Goal: Information Seeking & Learning: Learn about a topic

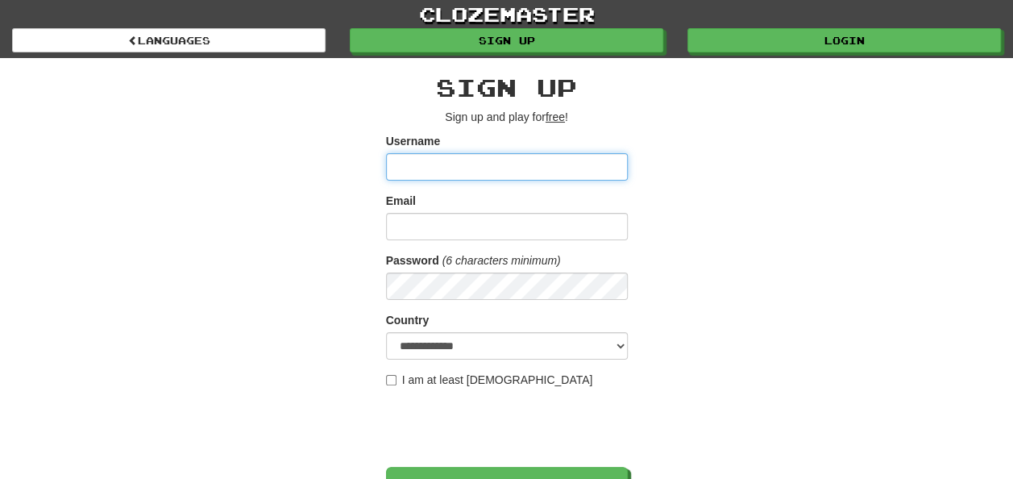
scroll to position [225, 0]
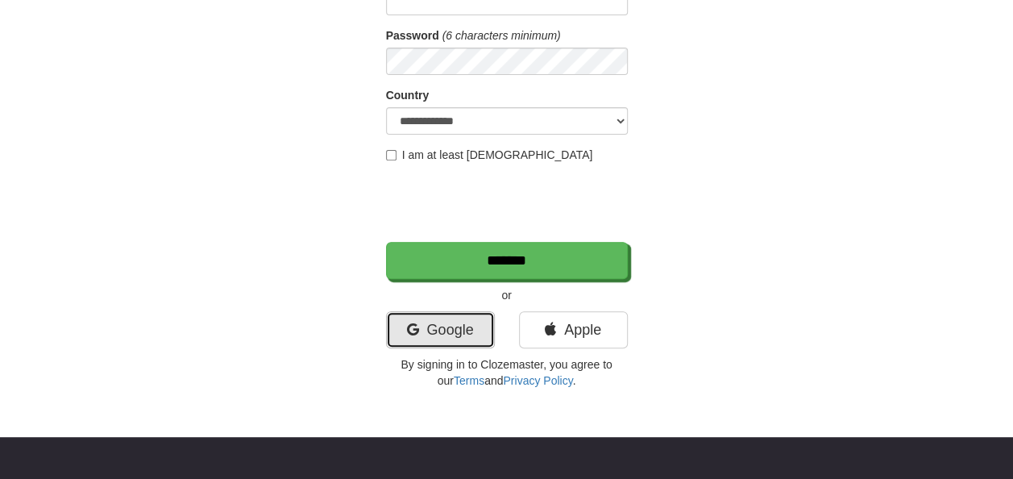
click at [468, 324] on link "Google" at bounding box center [440, 329] width 109 height 37
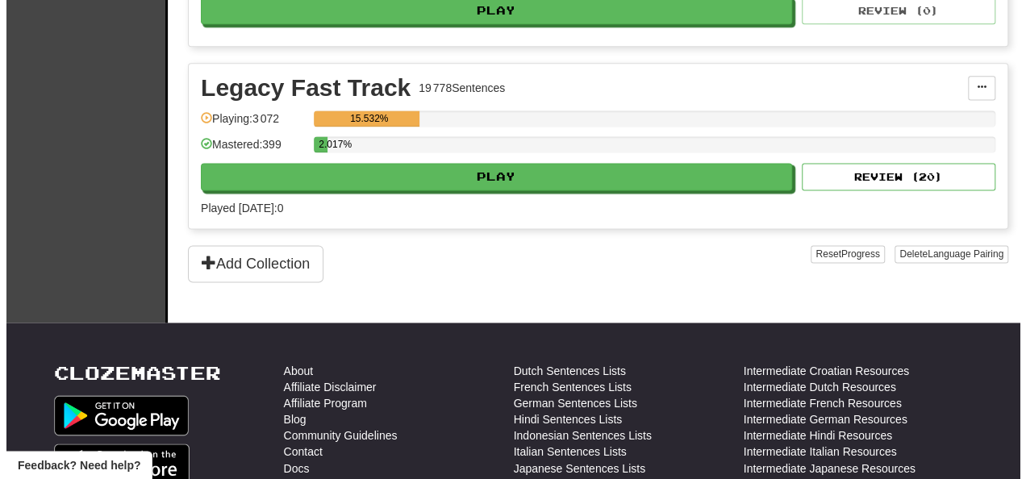
scroll to position [1067, 0]
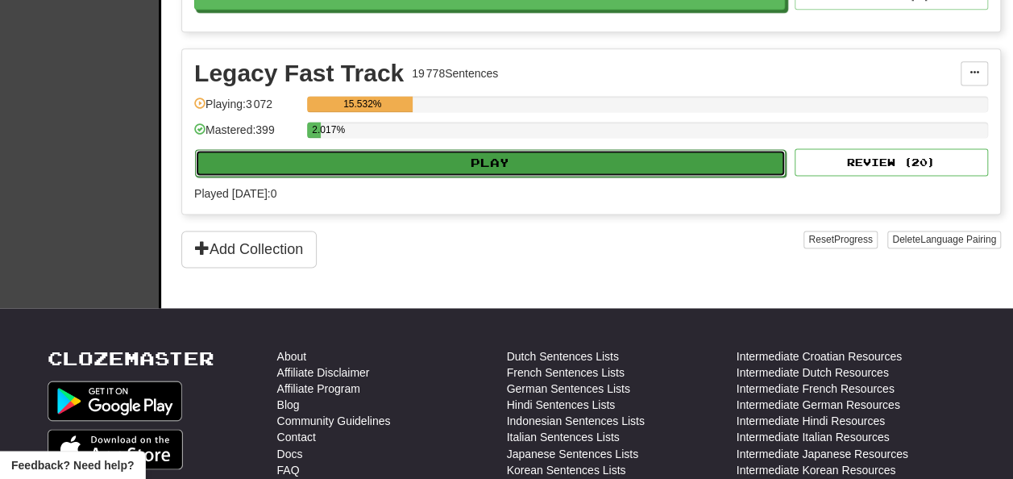
click at [618, 160] on button "Play" at bounding box center [490, 162] width 591 height 27
select select "**"
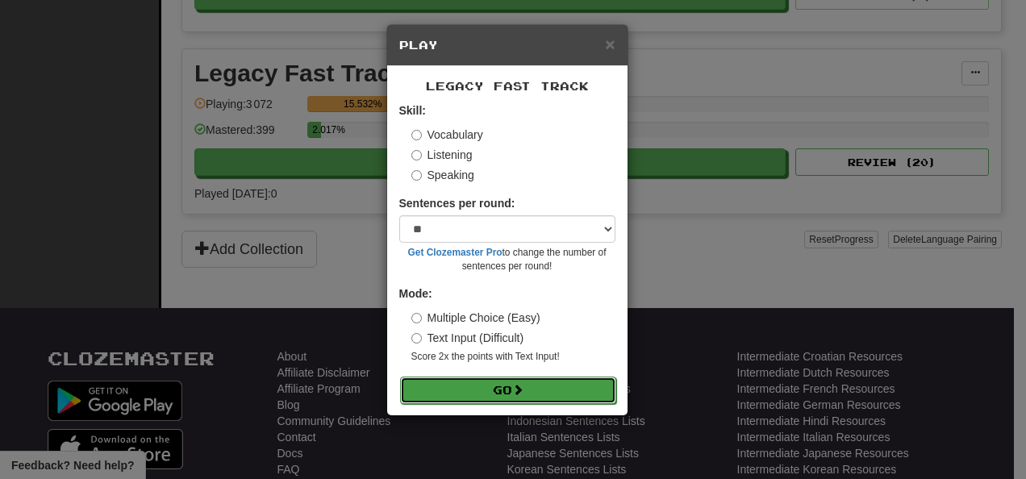
click at [487, 395] on button "Go" at bounding box center [508, 390] width 216 height 27
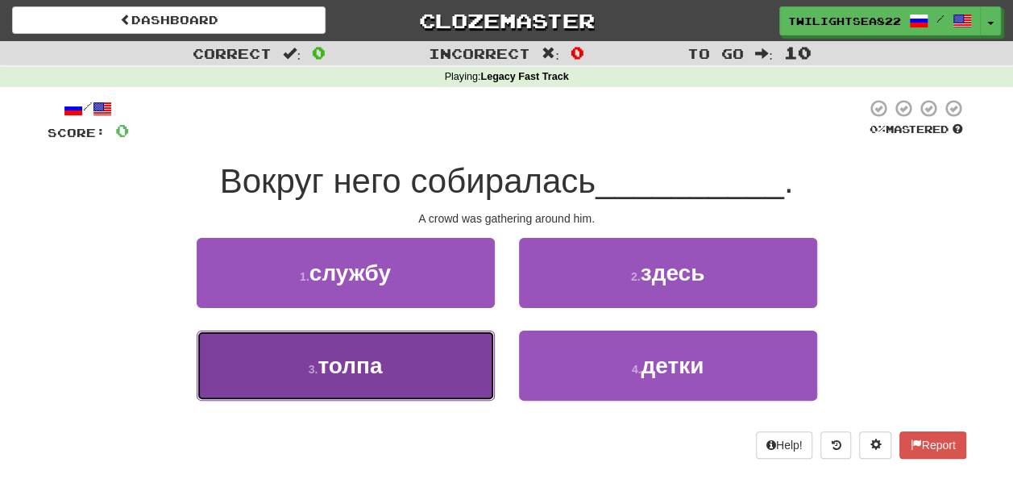
click at [414, 361] on button "3 . толпа" at bounding box center [346, 366] width 298 height 70
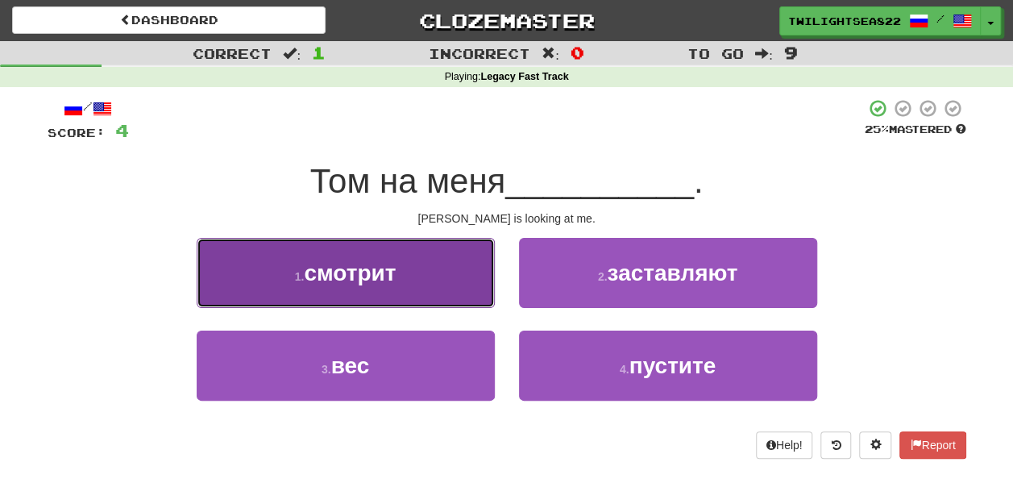
click at [415, 299] on button "1 . смотрит" at bounding box center [346, 273] width 298 height 70
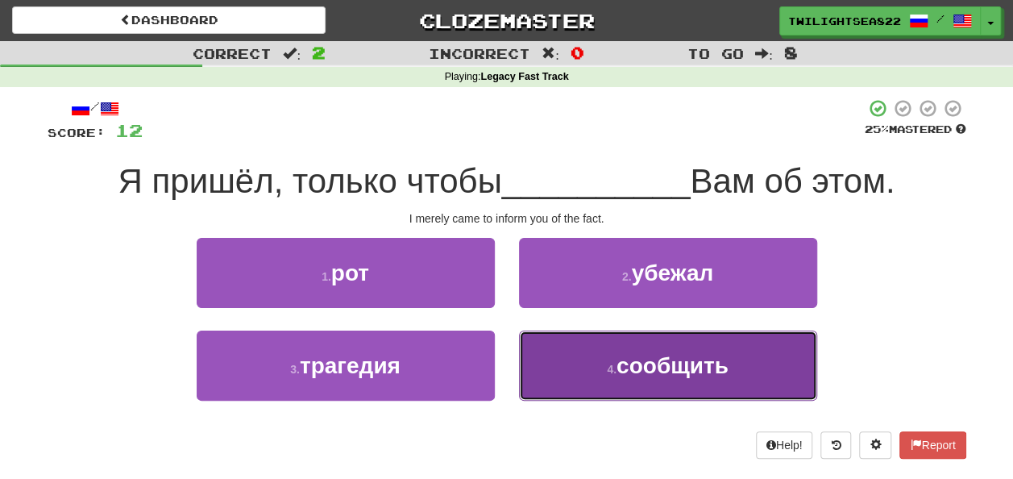
click at [581, 354] on button "4 . сообщить" at bounding box center [668, 366] width 298 height 70
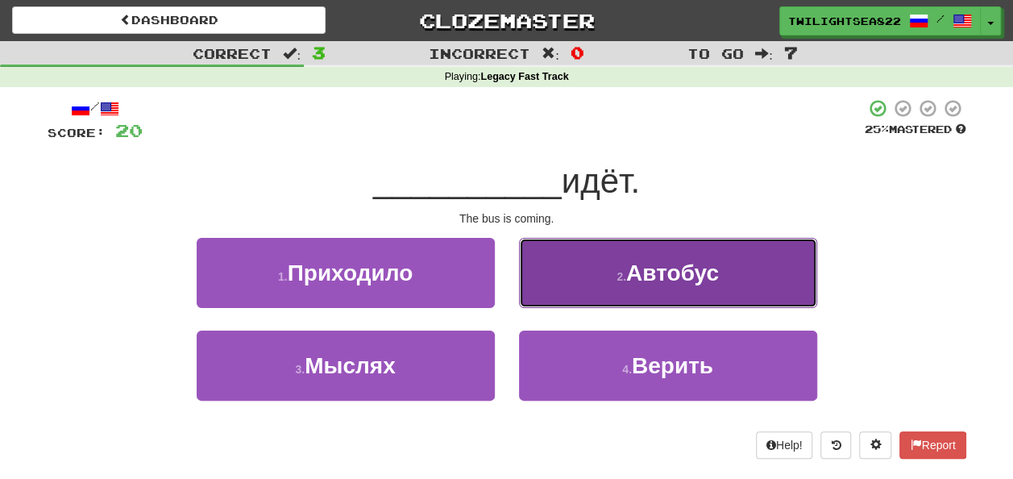
click at [580, 294] on button "2 . Автобус" at bounding box center [668, 273] width 298 height 70
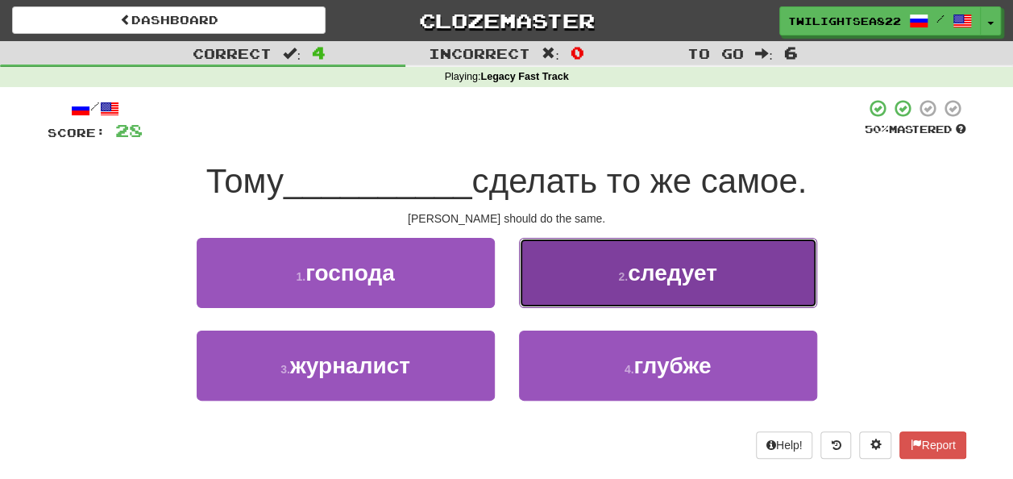
click at [658, 270] on span "следует" at bounding box center [672, 272] width 89 height 25
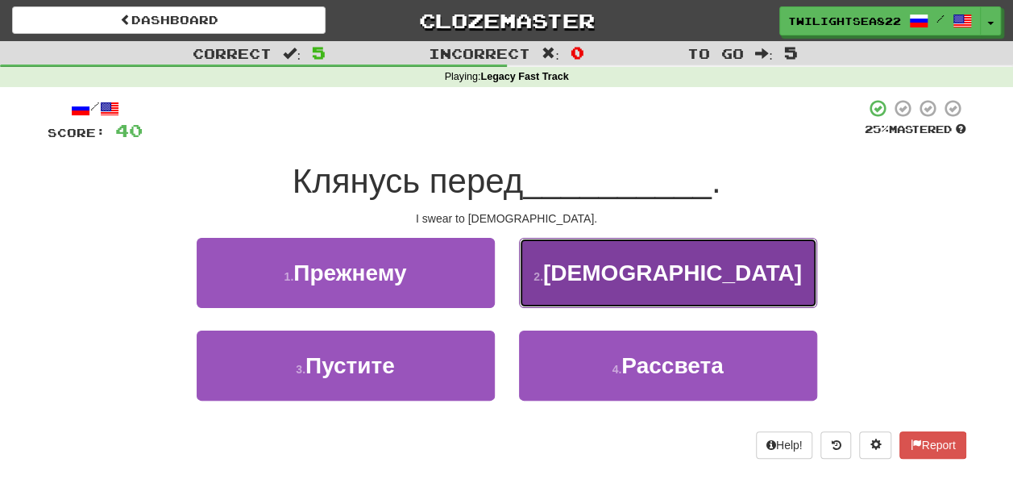
click at [600, 289] on button "2 . [DEMOGRAPHIC_DATA]" at bounding box center [668, 273] width 298 height 70
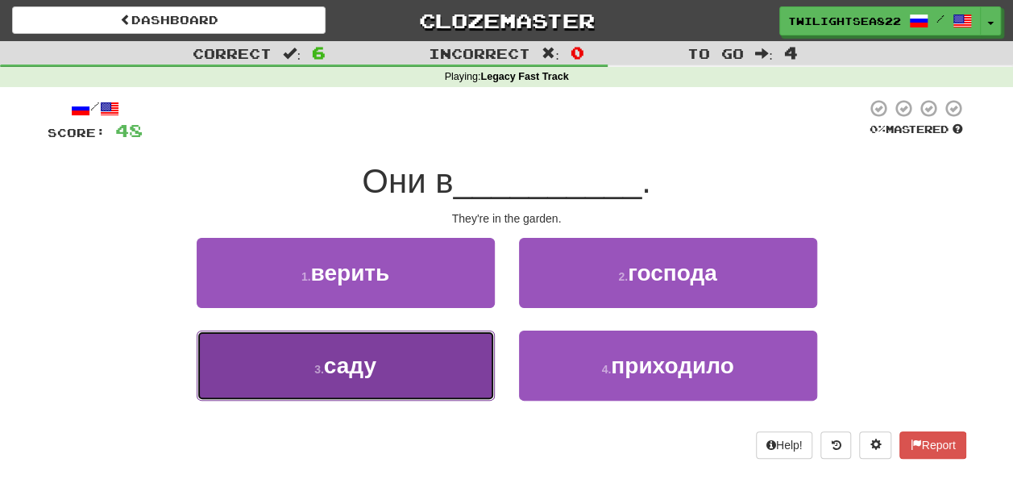
click at [387, 347] on button "3 . саду" at bounding box center [346, 366] width 298 height 70
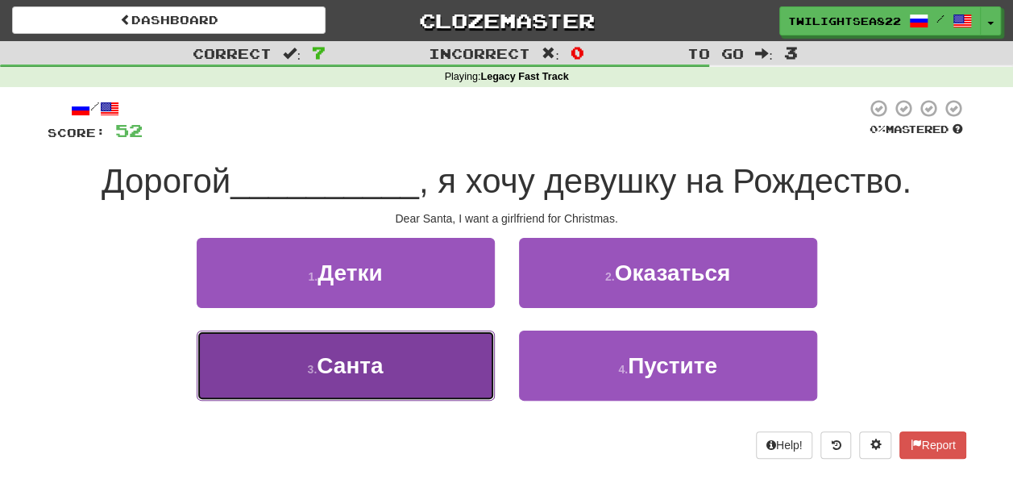
click at [397, 368] on button "3 . [GEOGRAPHIC_DATA]" at bounding box center [346, 366] width 298 height 70
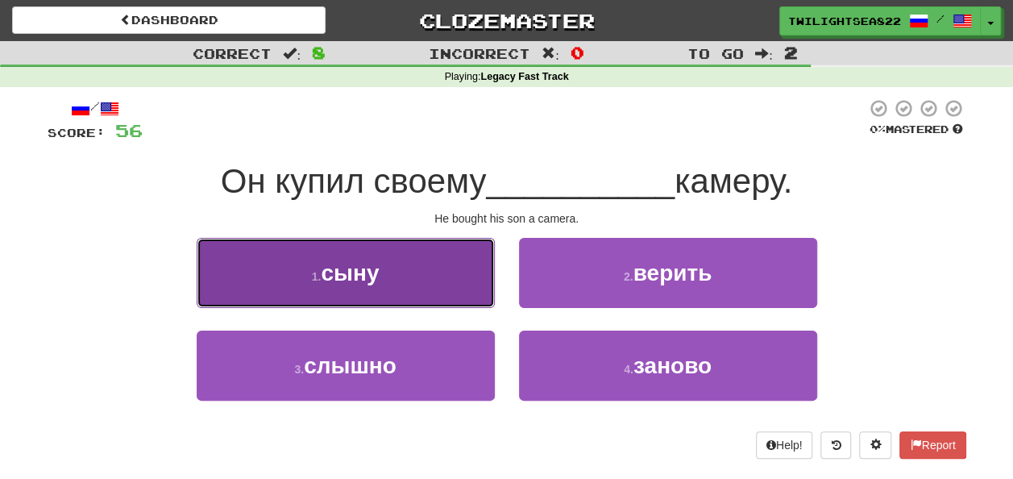
click at [415, 277] on button "1 . сыну" at bounding box center [346, 273] width 298 height 70
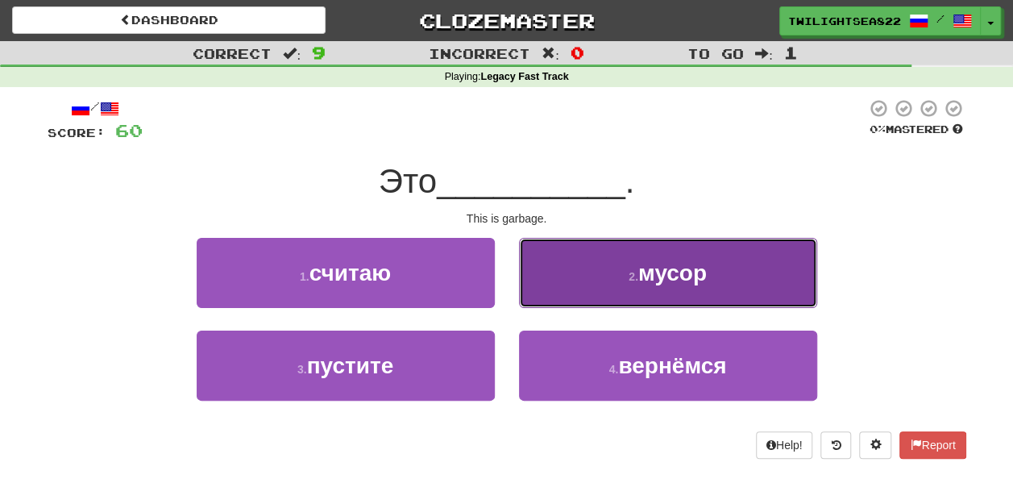
click at [597, 282] on button "2 . мусор" at bounding box center [668, 273] width 298 height 70
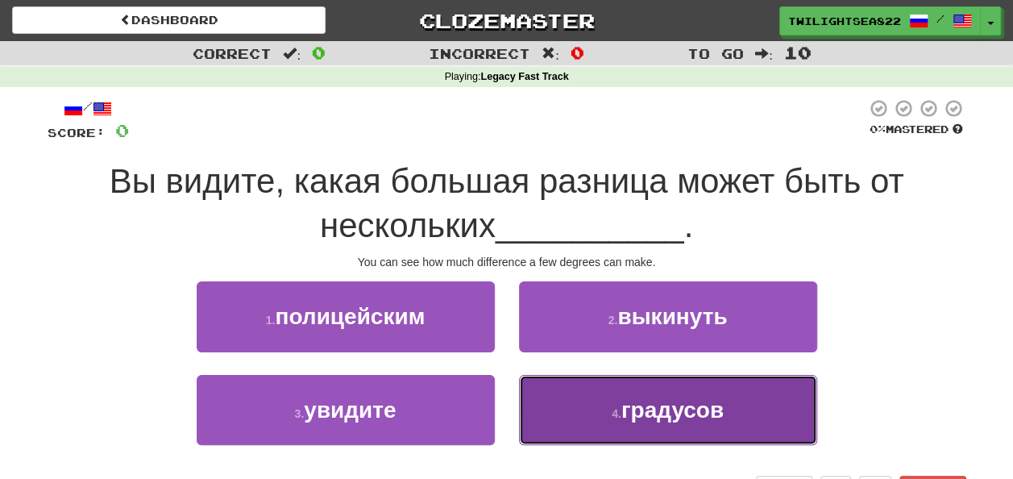
click at [643, 390] on button "4 . градусов" at bounding box center [668, 410] width 298 height 70
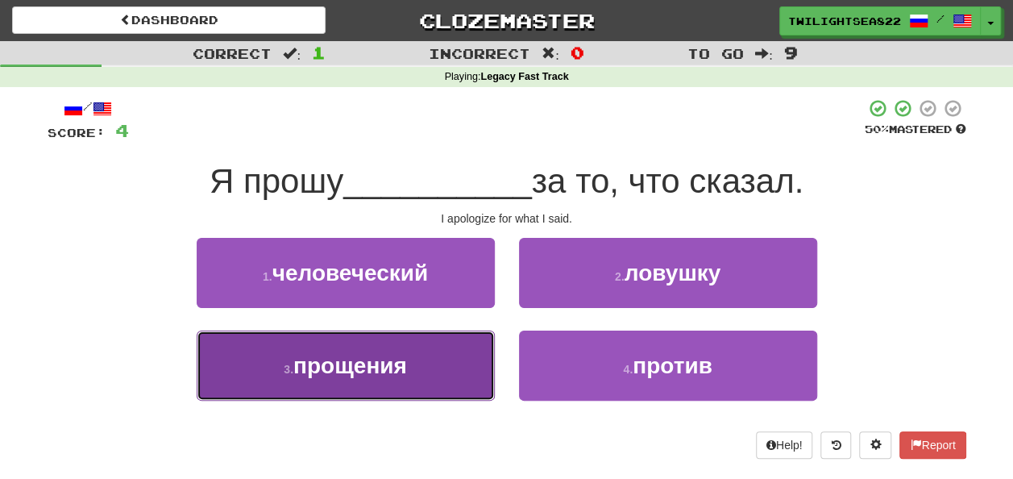
click at [336, 365] on span "прощения" at bounding box center [350, 365] width 114 height 25
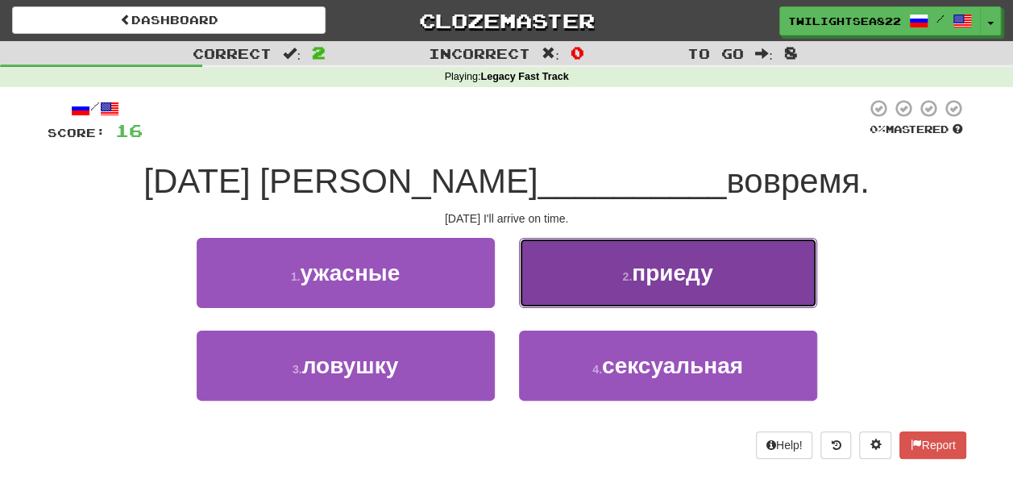
click at [555, 291] on button "2 . приеду" at bounding box center [668, 273] width 298 height 70
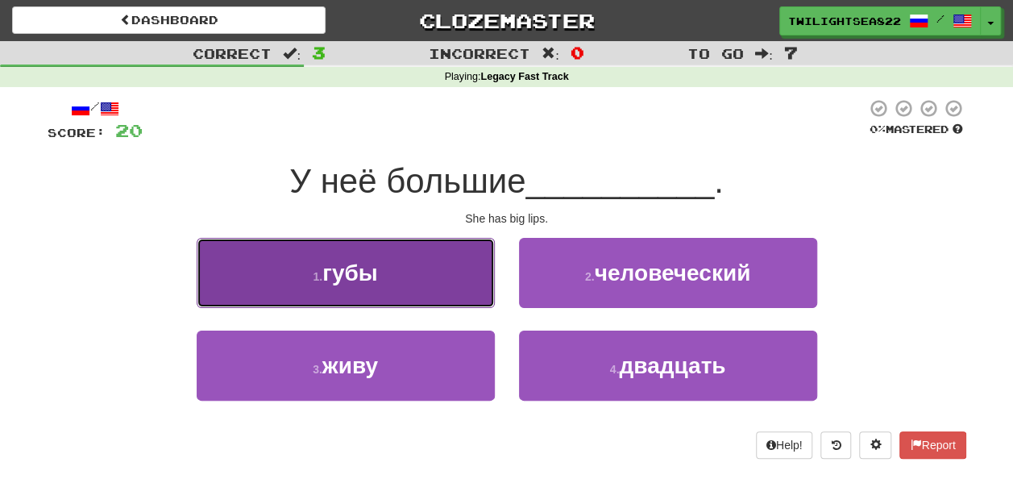
click at [413, 281] on button "1 . губы" at bounding box center [346, 273] width 298 height 70
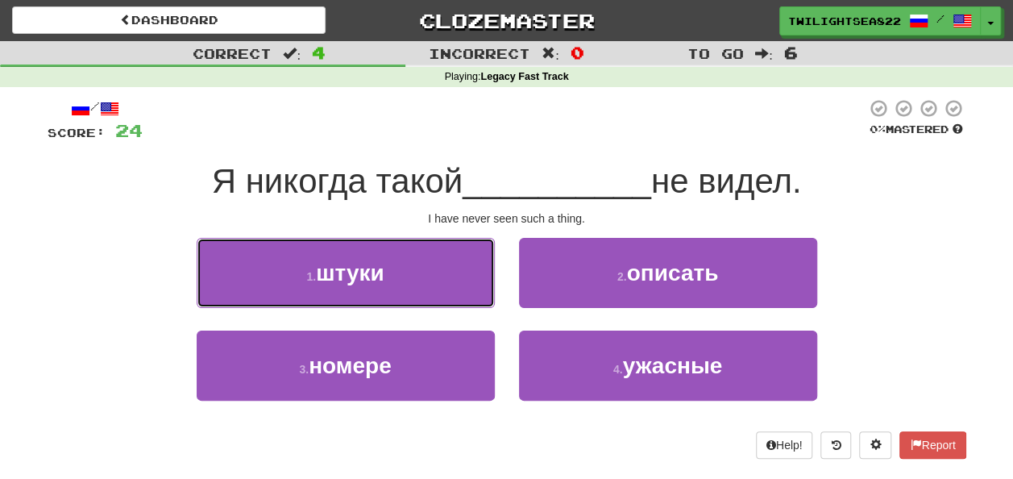
click at [413, 281] on button "1 . штуки" at bounding box center [346, 273] width 298 height 70
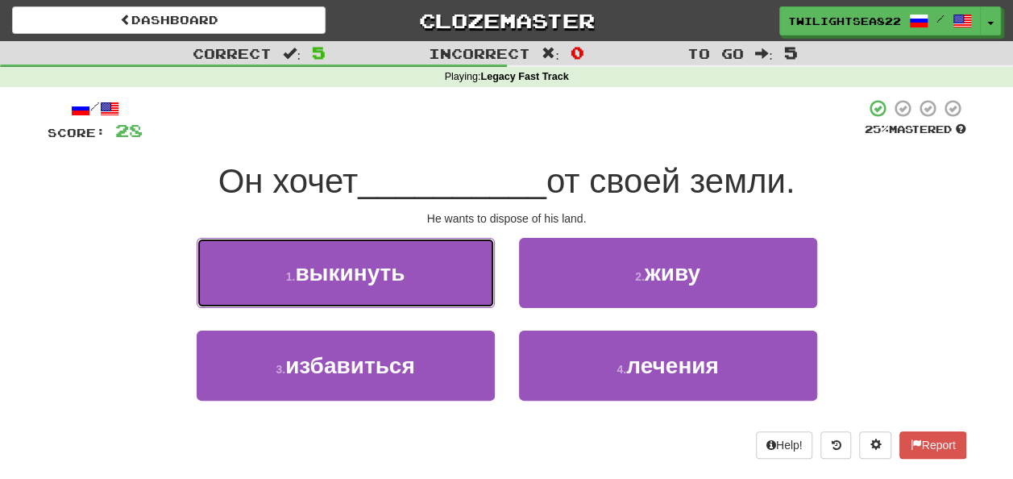
click at [413, 281] on button "1 . выкинуть" at bounding box center [346, 273] width 298 height 70
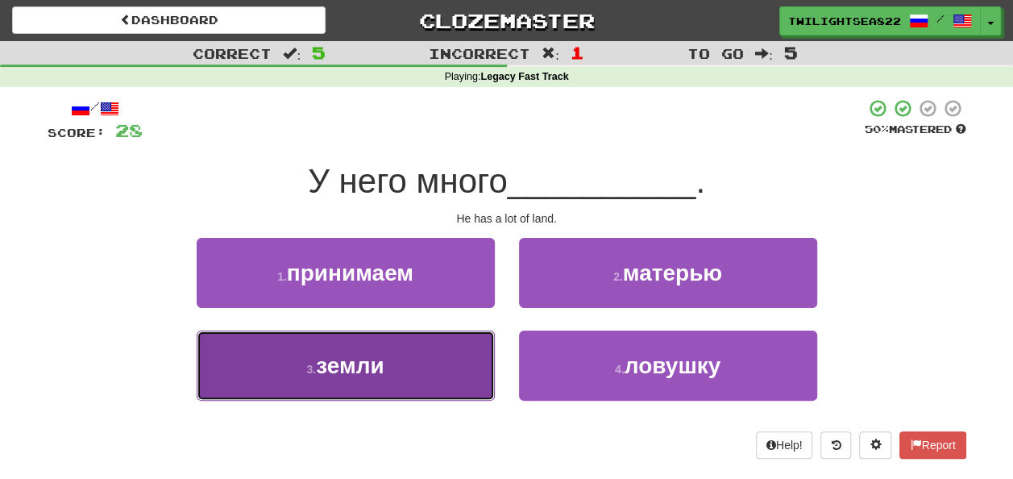
click at [398, 377] on button "3 . земли" at bounding box center [346, 366] width 298 height 70
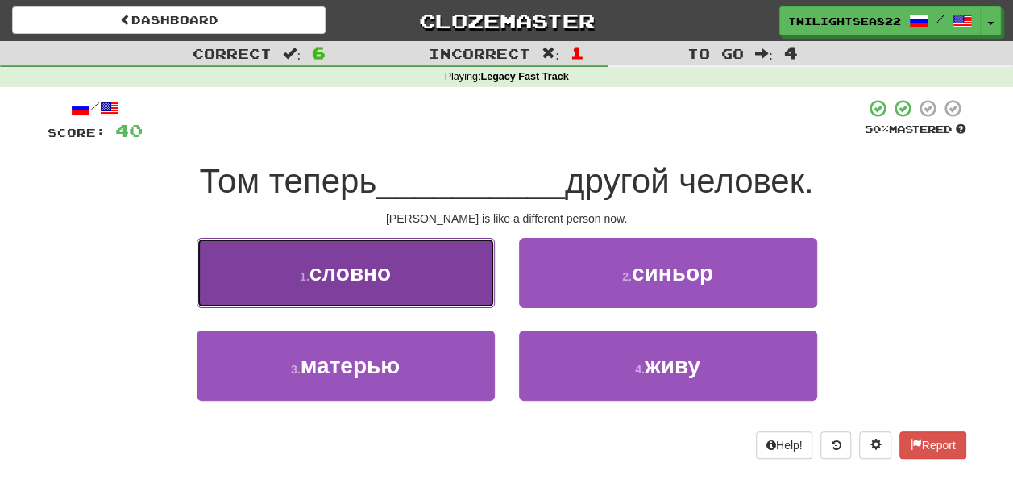
click at [443, 296] on button "1 . словно" at bounding box center [346, 273] width 298 height 70
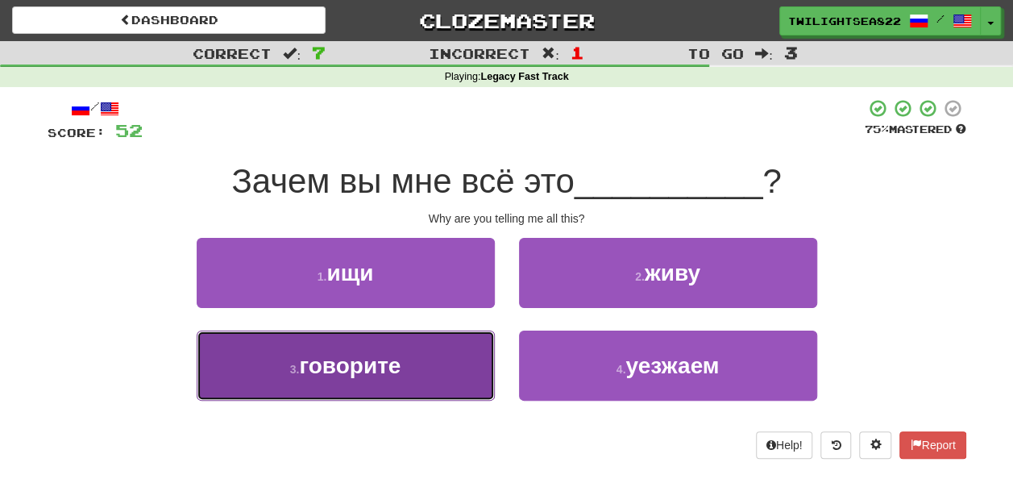
click at [443, 385] on button "3 . говорите" at bounding box center [346, 366] width 298 height 70
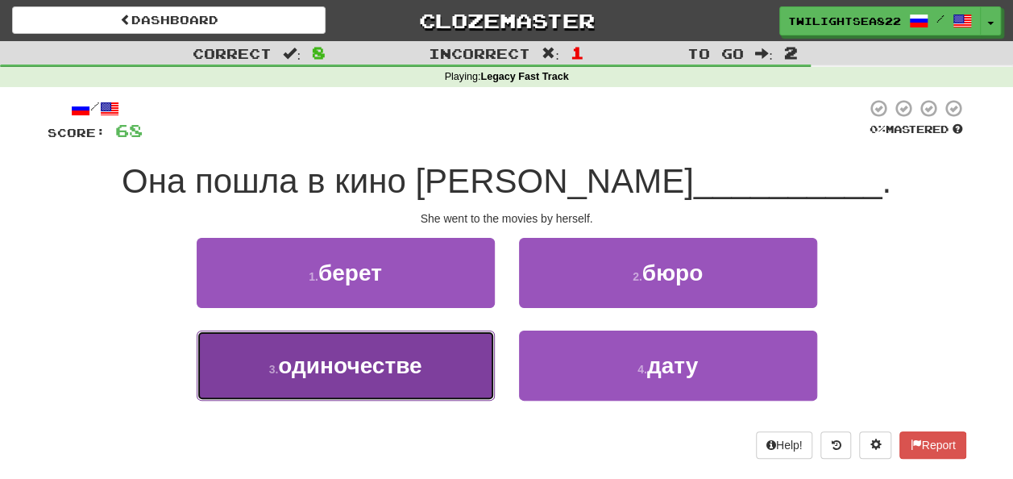
click at [412, 369] on span "одиночестве" at bounding box center [350, 365] width 144 height 25
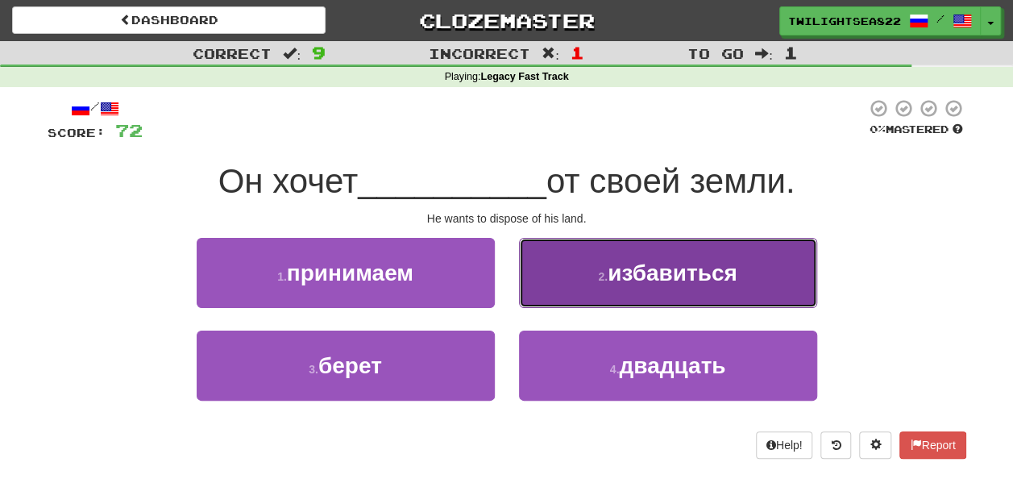
click at [700, 272] on span "избавиться" at bounding box center [673, 272] width 130 height 25
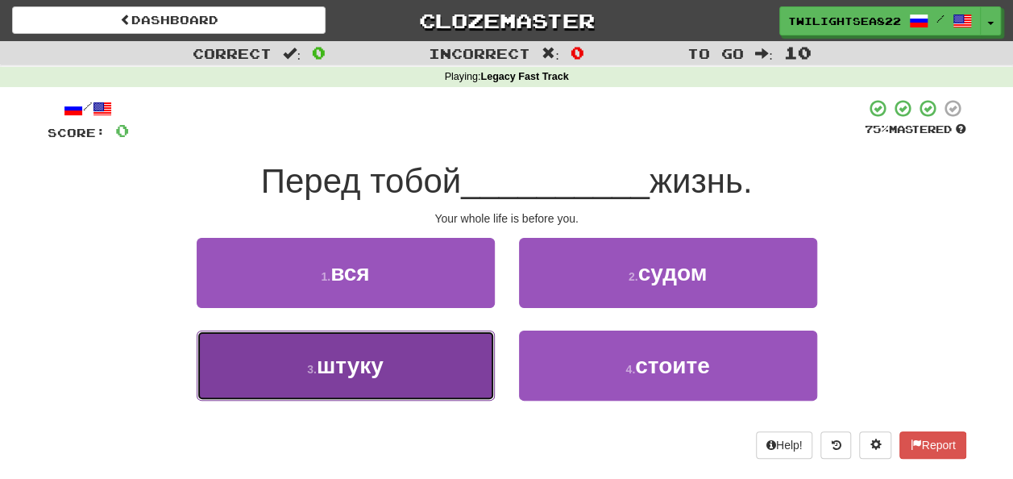
click at [450, 360] on button "3 . штуку" at bounding box center [346, 366] width 298 height 70
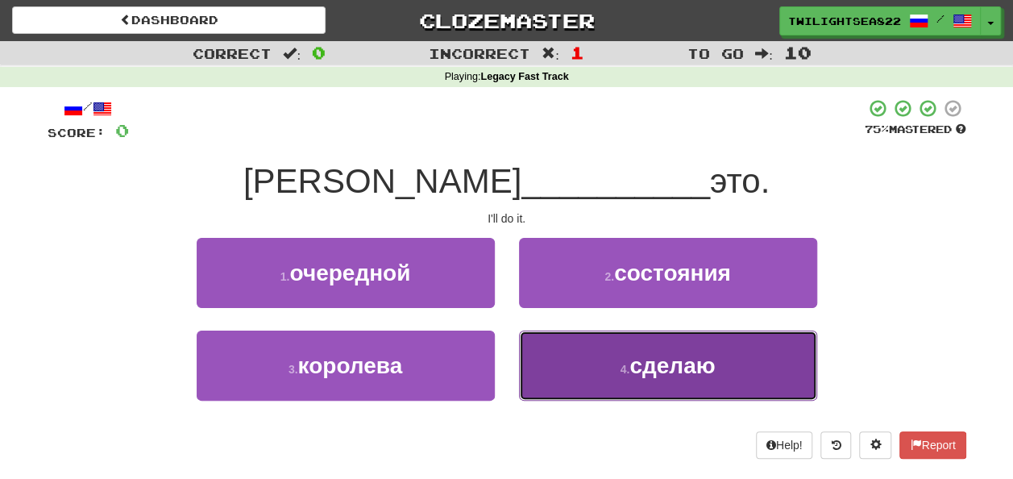
click at [556, 342] on button "4 . сделаю" at bounding box center [668, 366] width 298 height 70
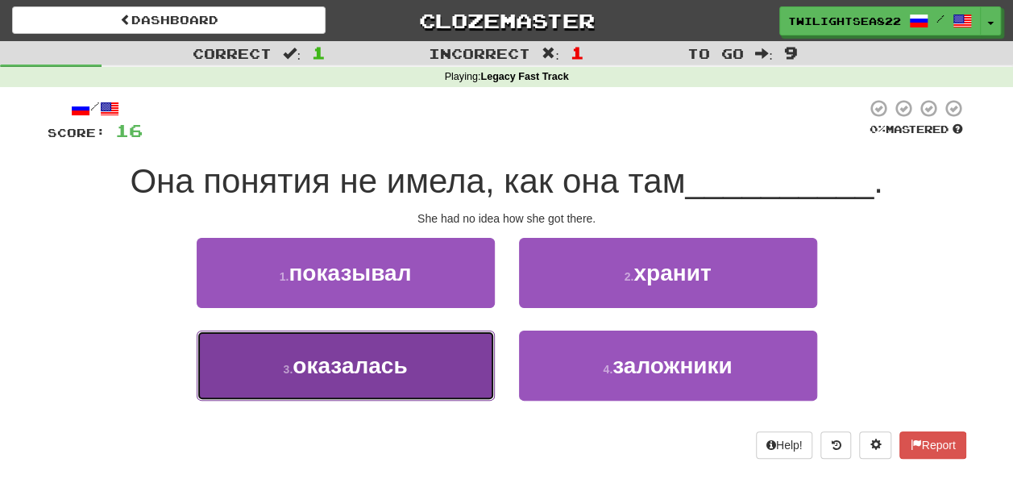
click at [411, 362] on button "3 . оказалась" at bounding box center [346, 366] width 298 height 70
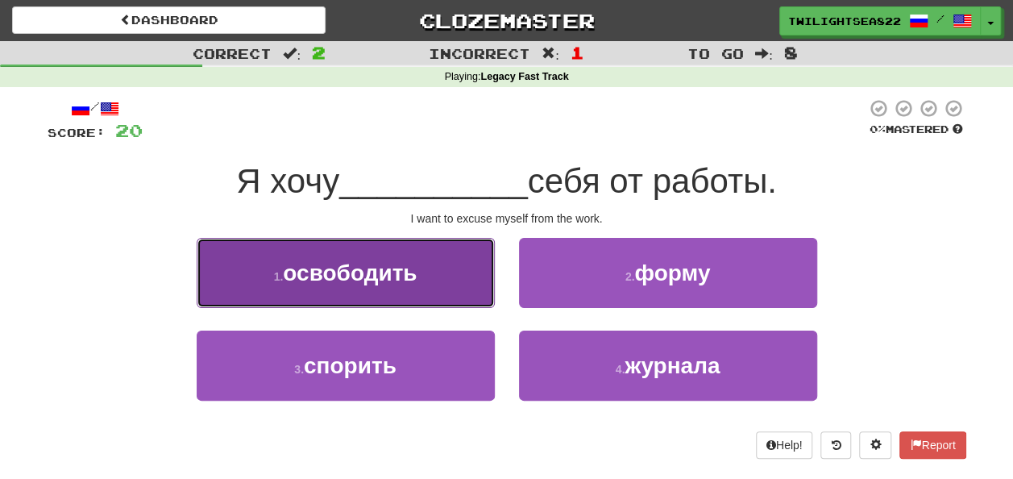
click at [396, 305] on button "1 . освободить" at bounding box center [346, 273] width 298 height 70
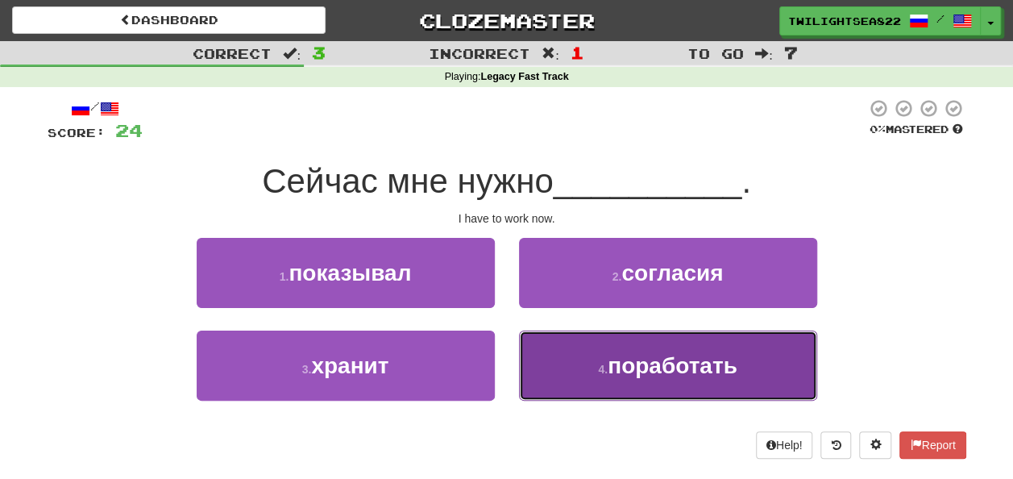
click at [715, 360] on span "поработать" at bounding box center [673, 365] width 130 height 25
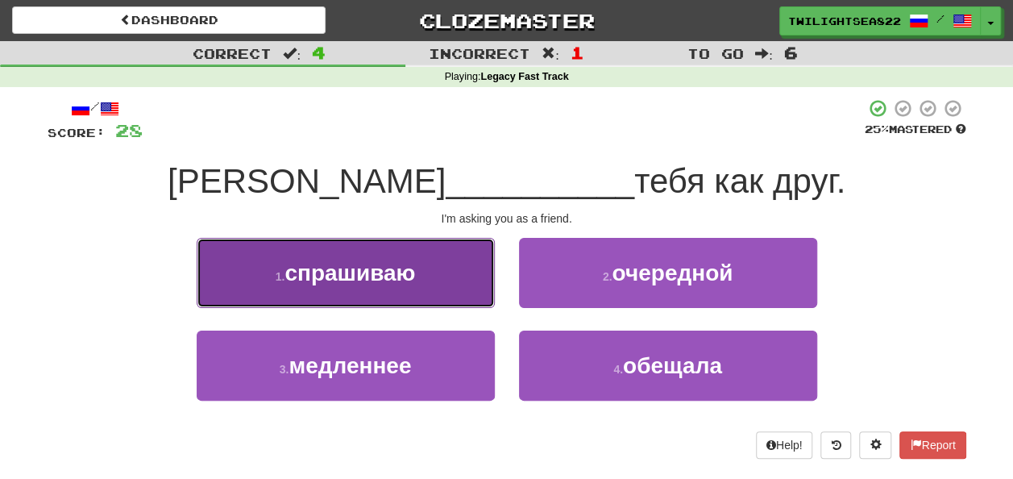
click at [426, 266] on button "1 . спрашиваю" at bounding box center [346, 273] width 298 height 70
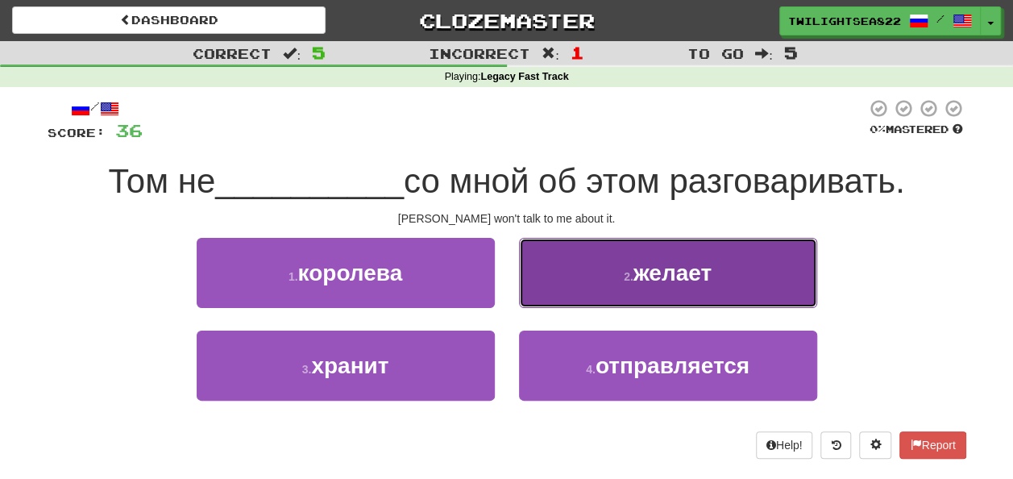
click at [591, 299] on button "2 . желает" at bounding box center [668, 273] width 298 height 70
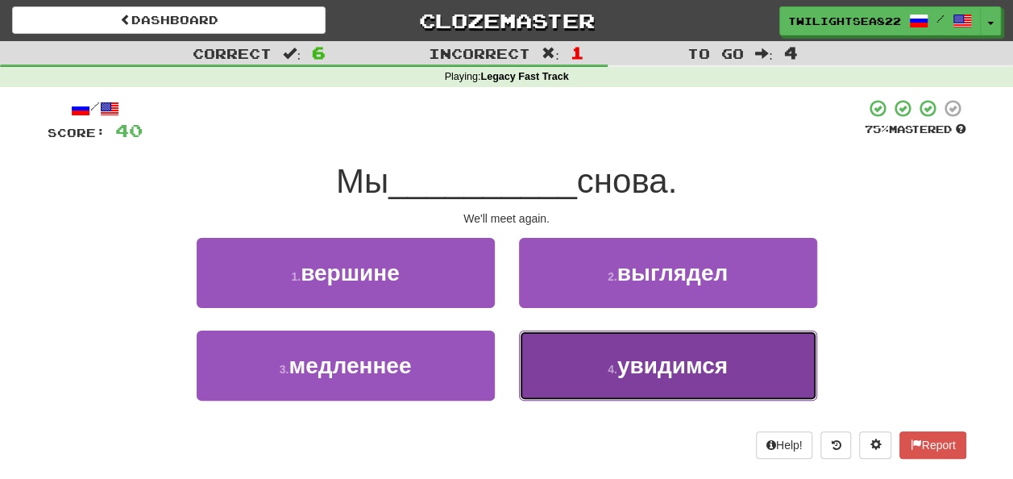
click at [576, 335] on button "4 . увидимся" at bounding box center [668, 366] width 298 height 70
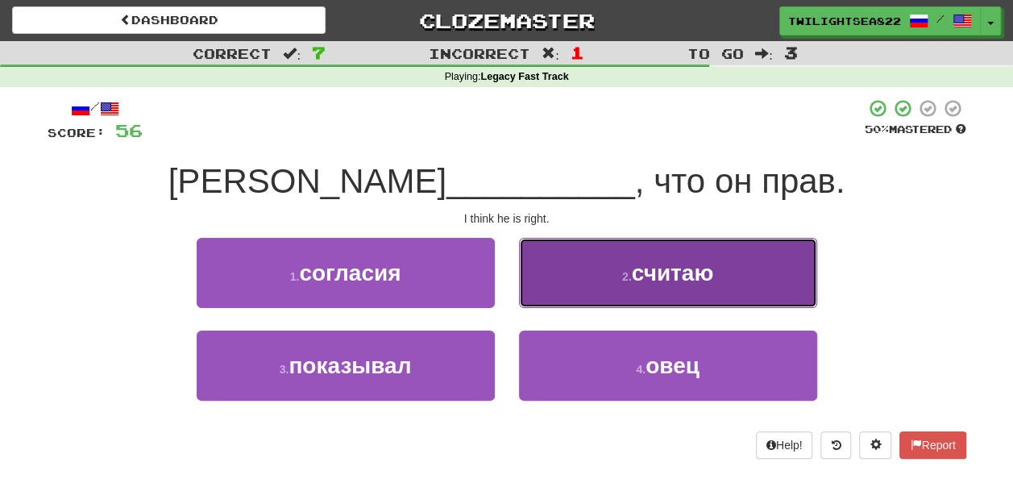
click at [588, 297] on button "2 . считаю" at bounding box center [668, 273] width 298 height 70
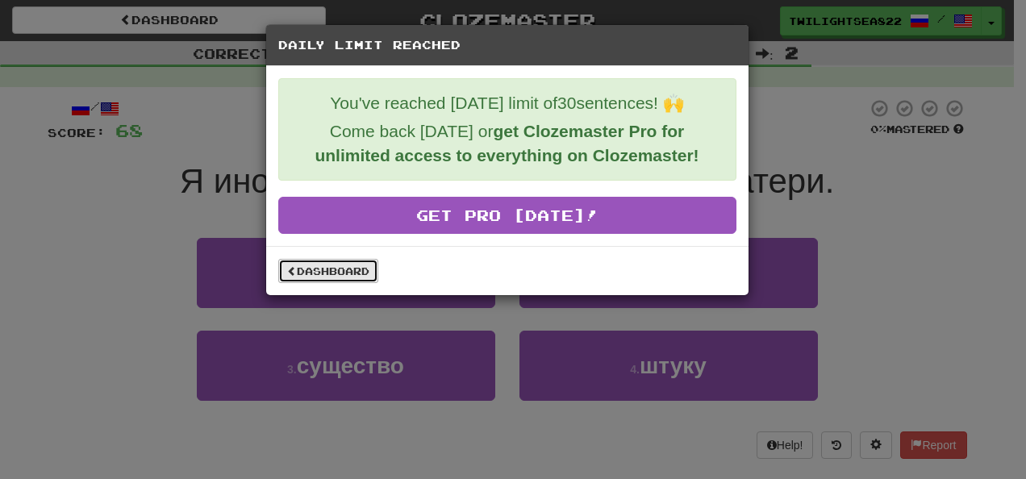
click at [326, 261] on link "Dashboard" at bounding box center [328, 271] width 100 height 24
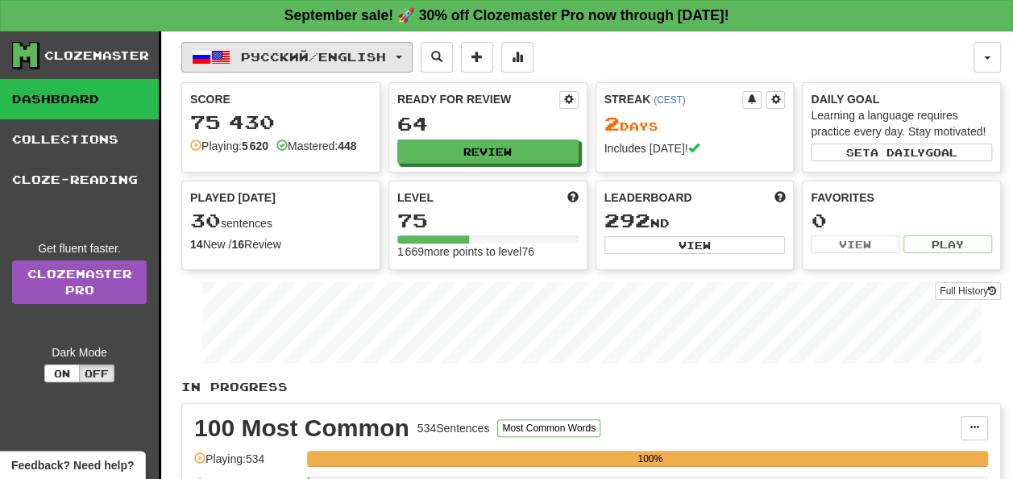
click at [360, 50] on span "Русский / English" at bounding box center [313, 57] width 145 height 14
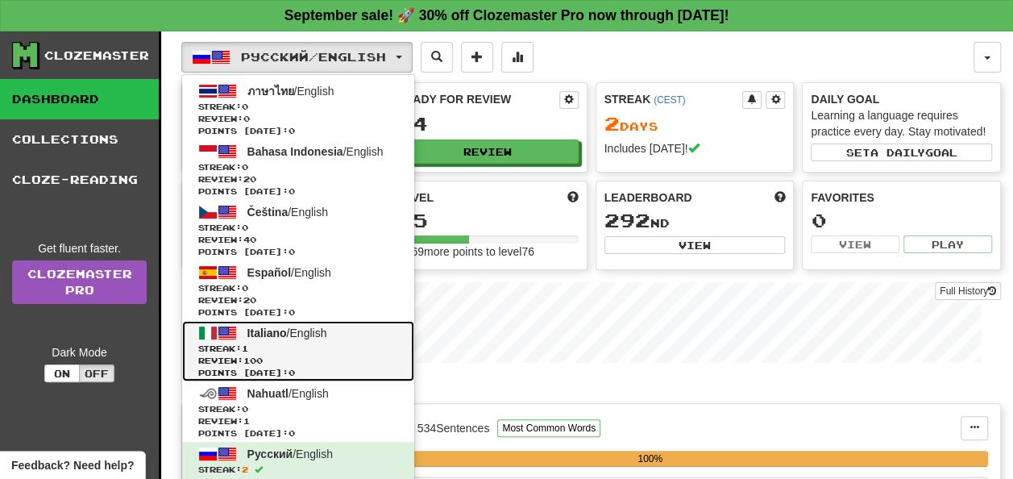
click at [323, 361] on span "Review: 100" at bounding box center [298, 361] width 200 height 12
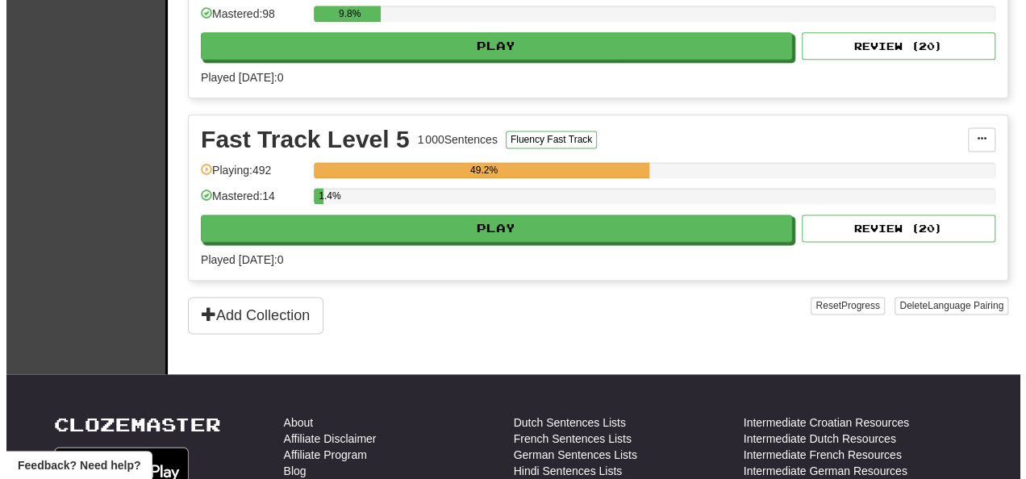
scroll to position [1015, 0]
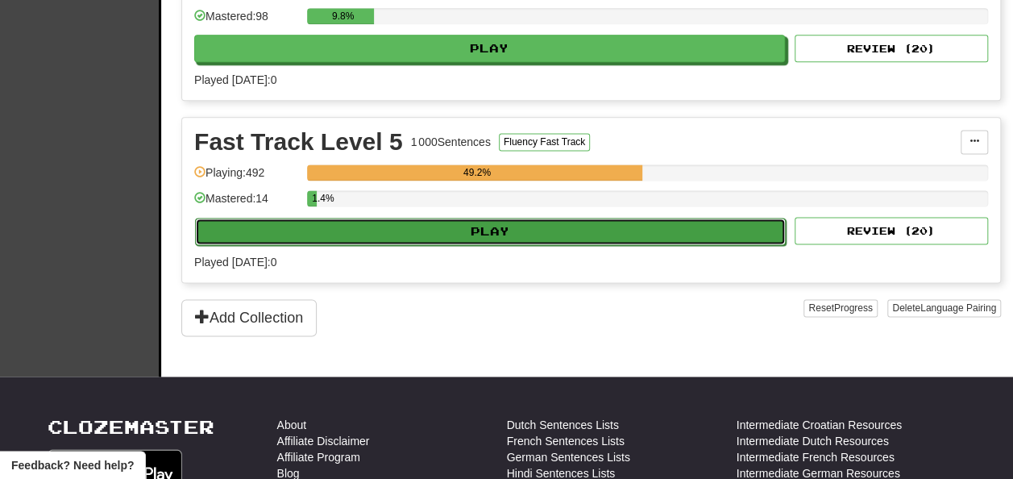
click at [663, 225] on button "Play" at bounding box center [490, 231] width 591 height 27
select select "**"
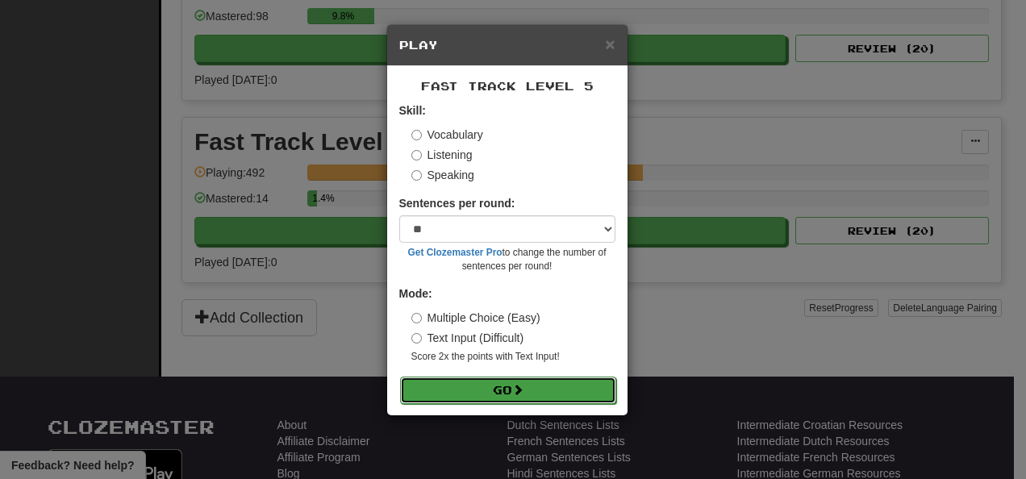
click at [563, 384] on button "Go" at bounding box center [508, 390] width 216 height 27
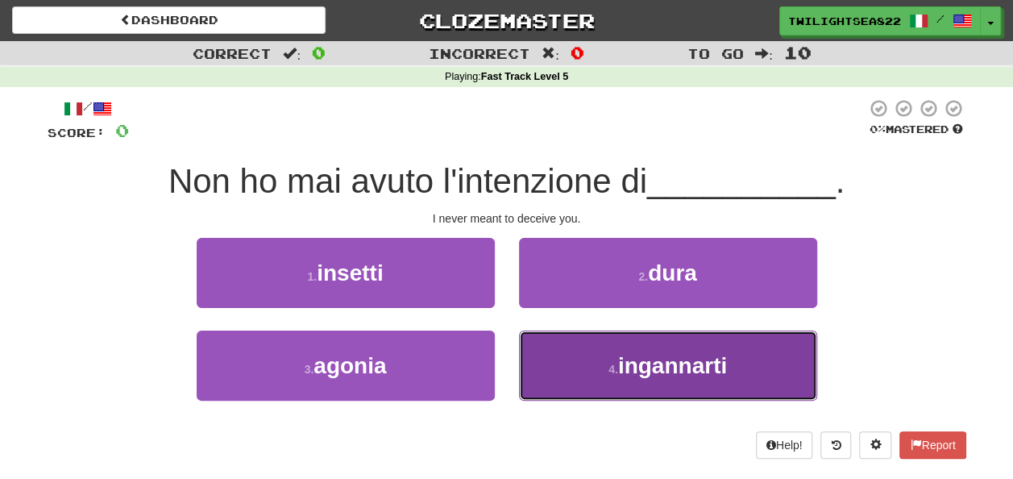
click at [543, 364] on button "4 . ingannarti" at bounding box center [668, 366] width 298 height 70
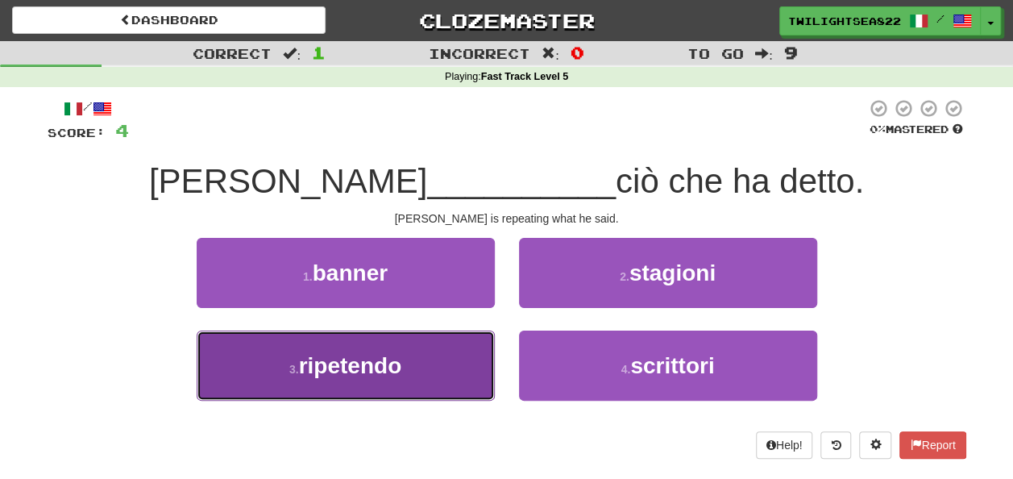
click at [451, 364] on button "3 . ripetendo" at bounding box center [346, 366] width 298 height 70
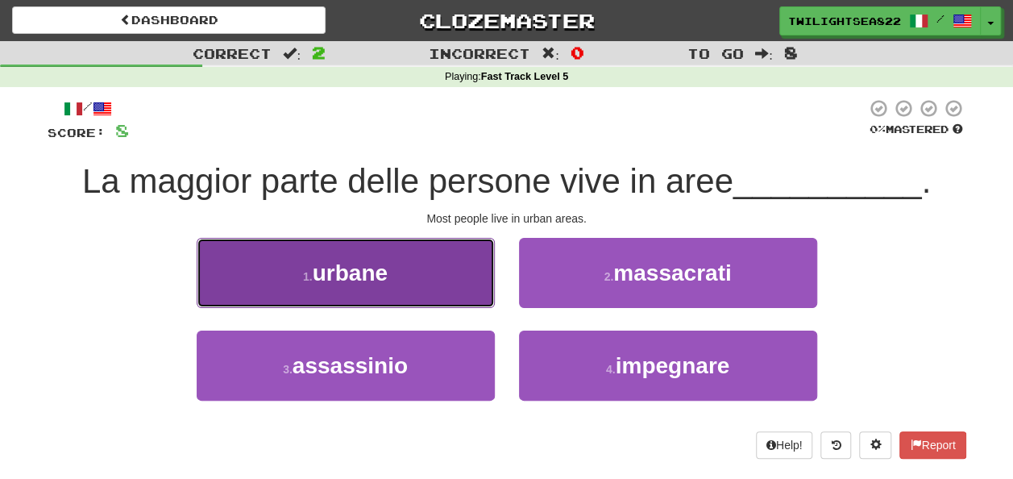
click at [406, 292] on button "1 . urbane" at bounding box center [346, 273] width 298 height 70
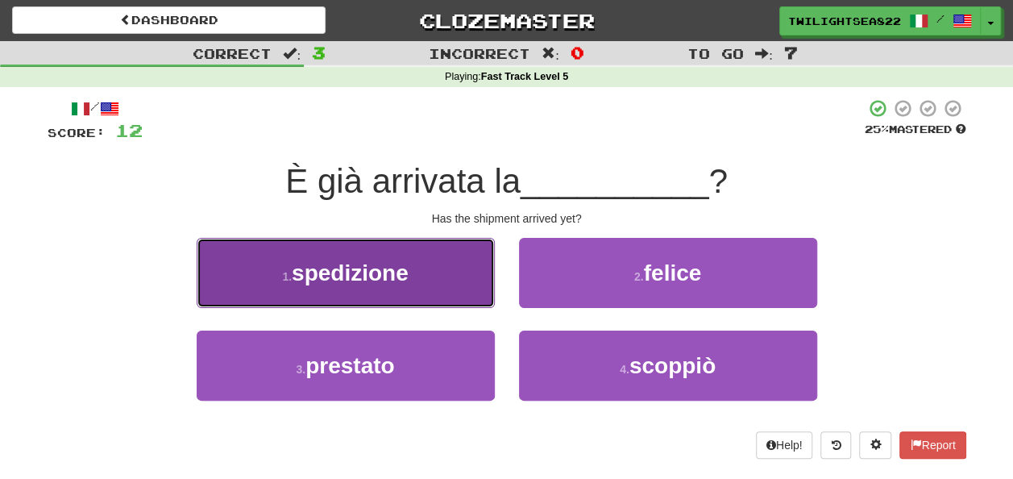
click at [413, 289] on button "1 . spedizione" at bounding box center [346, 273] width 298 height 70
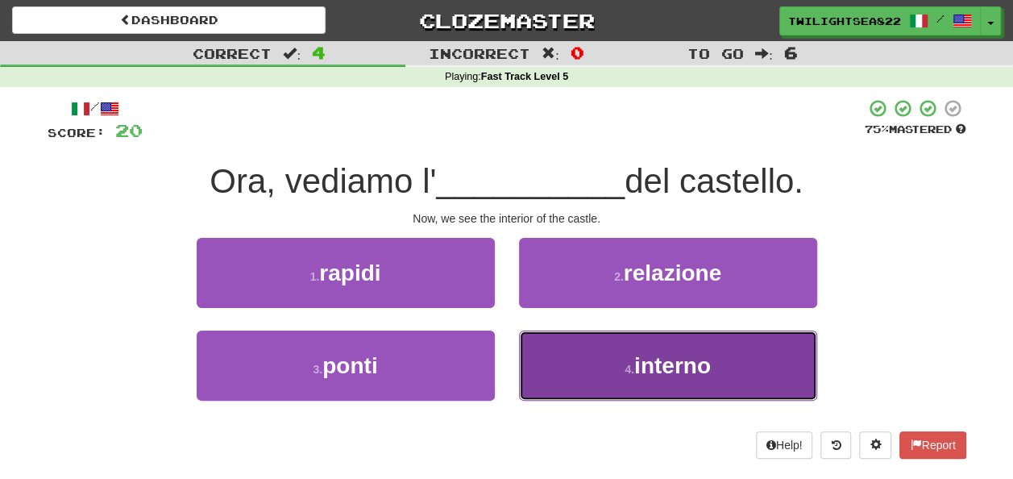
click at [561, 389] on button "4 . interno" at bounding box center [668, 366] width 298 height 70
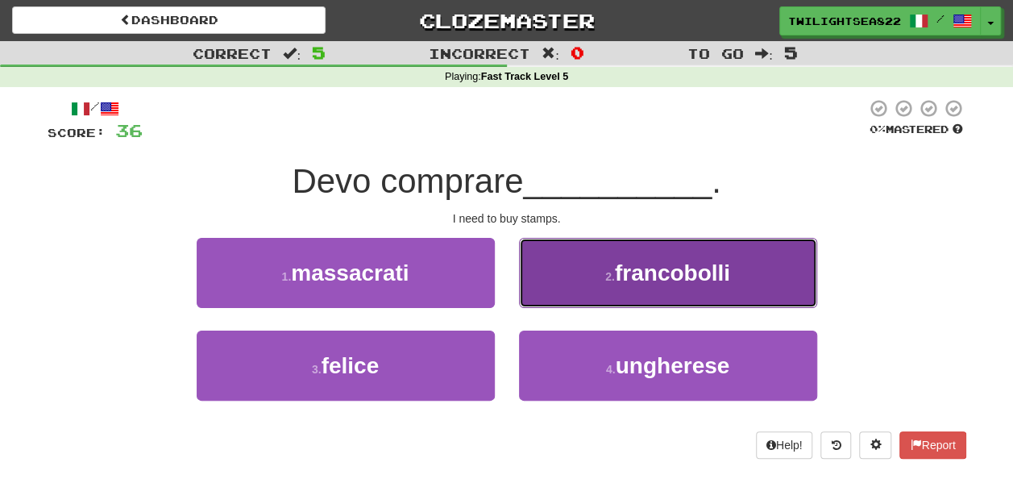
click at [572, 292] on button "2 . francobolli" at bounding box center [668, 273] width 298 height 70
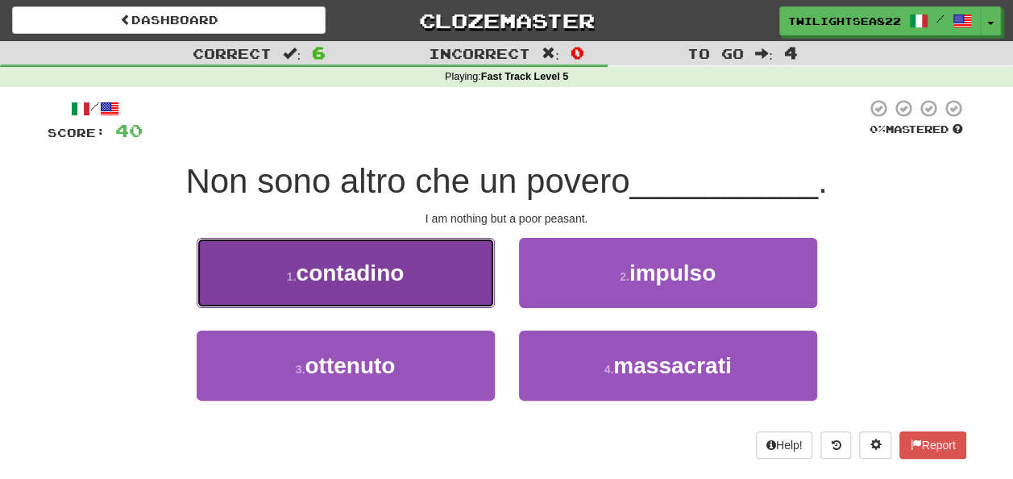
click at [433, 289] on button "1 . contadino" at bounding box center [346, 273] width 298 height 70
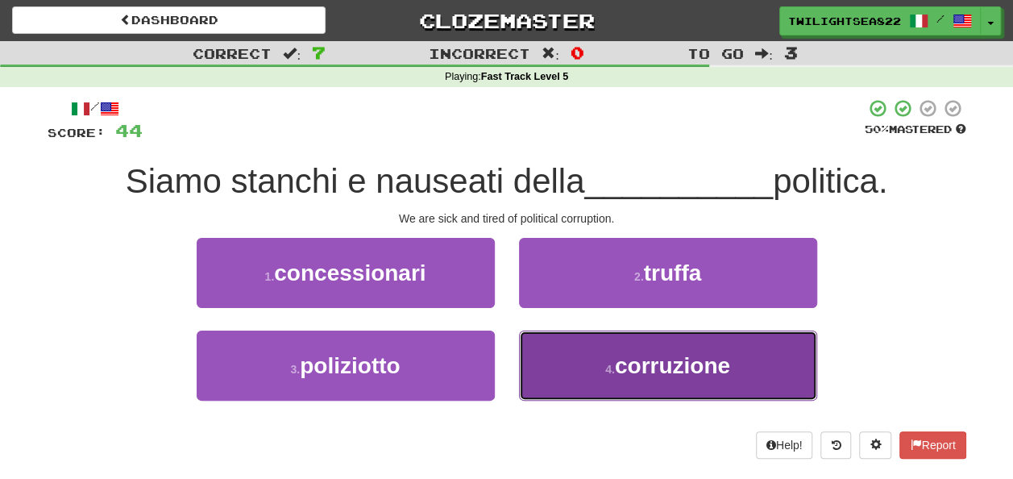
click at [620, 379] on button "4 . corruzione" at bounding box center [668, 366] width 298 height 70
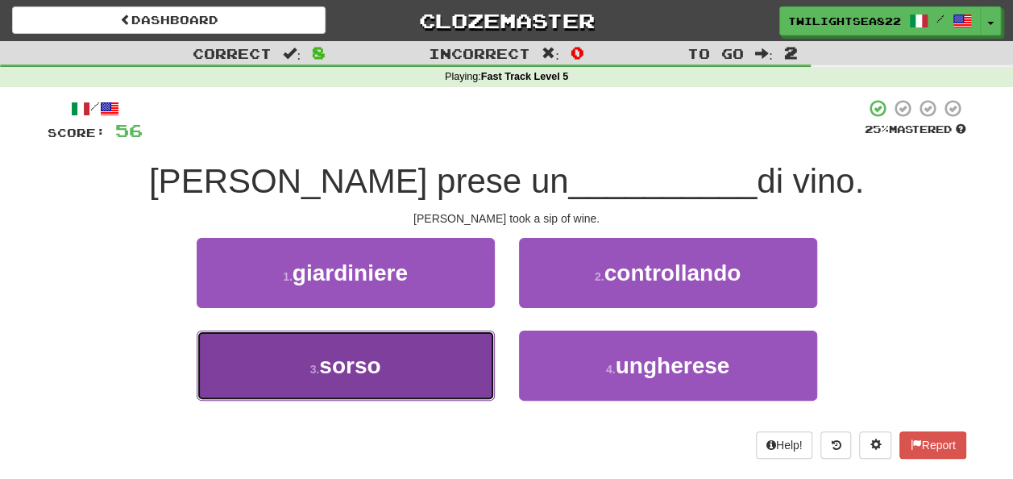
click at [396, 369] on button "3 . sorso" at bounding box center [346, 366] width 298 height 70
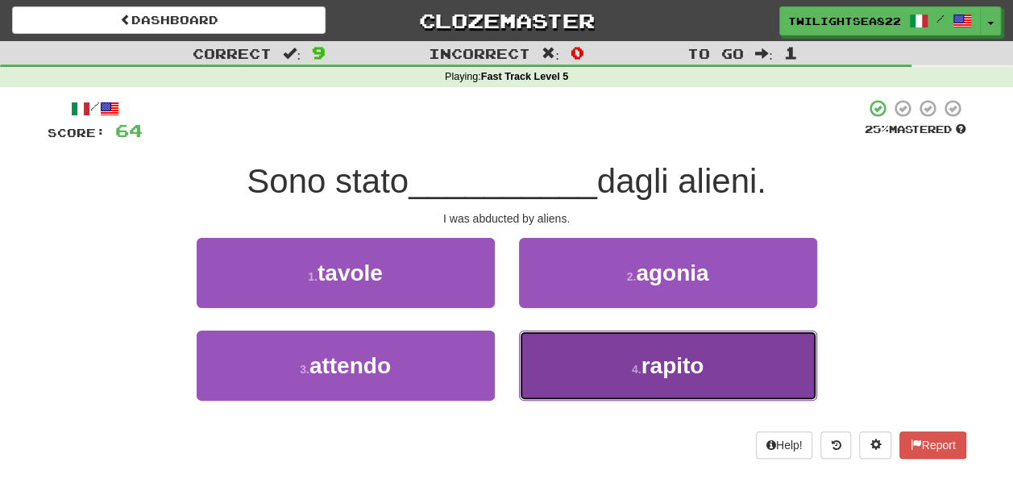
click at [626, 375] on button "4 . rapito" at bounding box center [668, 366] width 298 height 70
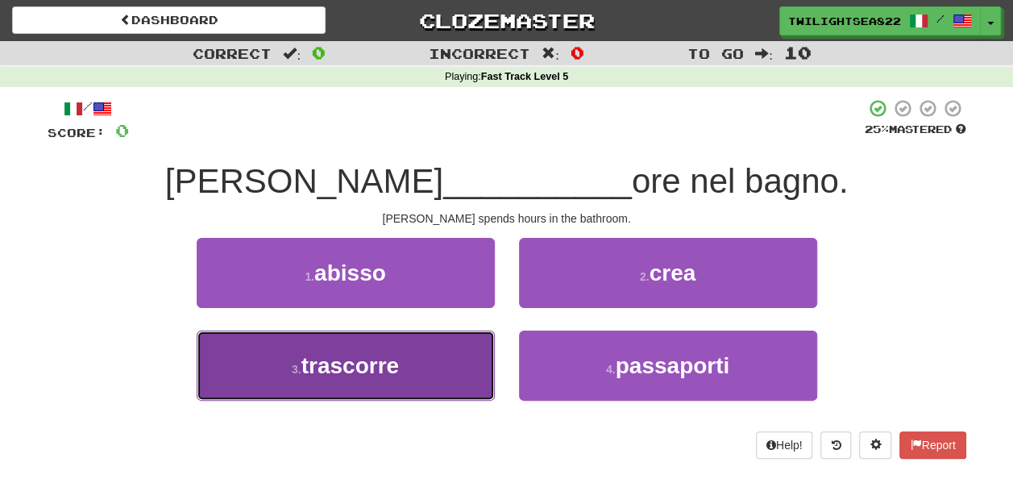
click at [456, 358] on button "3 . trascorre" at bounding box center [346, 366] width 298 height 70
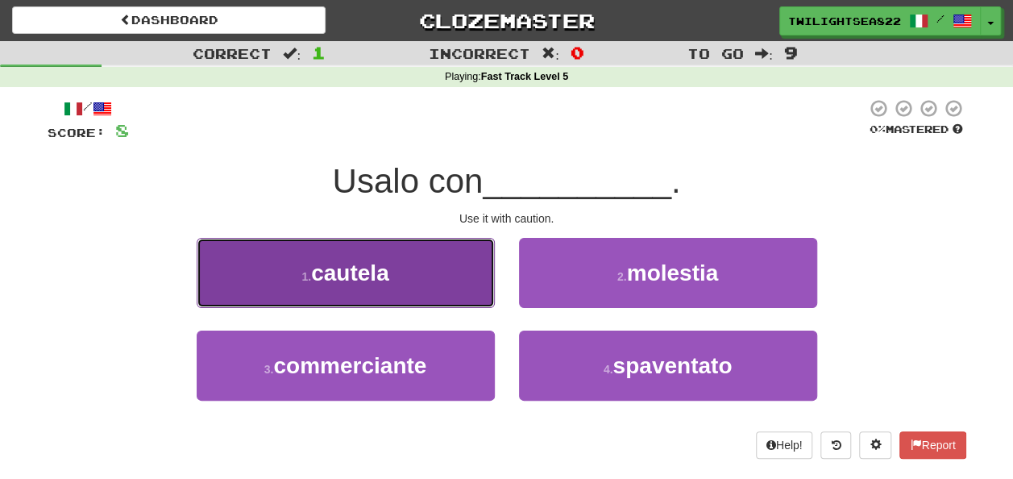
click at [435, 307] on button "1 . cautela" at bounding box center [346, 273] width 298 height 70
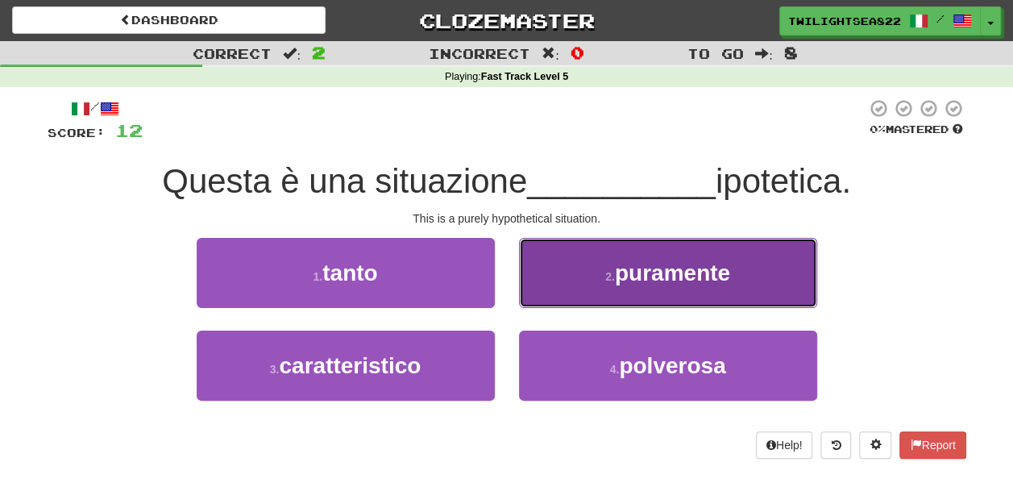
click at [543, 300] on button "2 . puramente" at bounding box center [668, 273] width 298 height 70
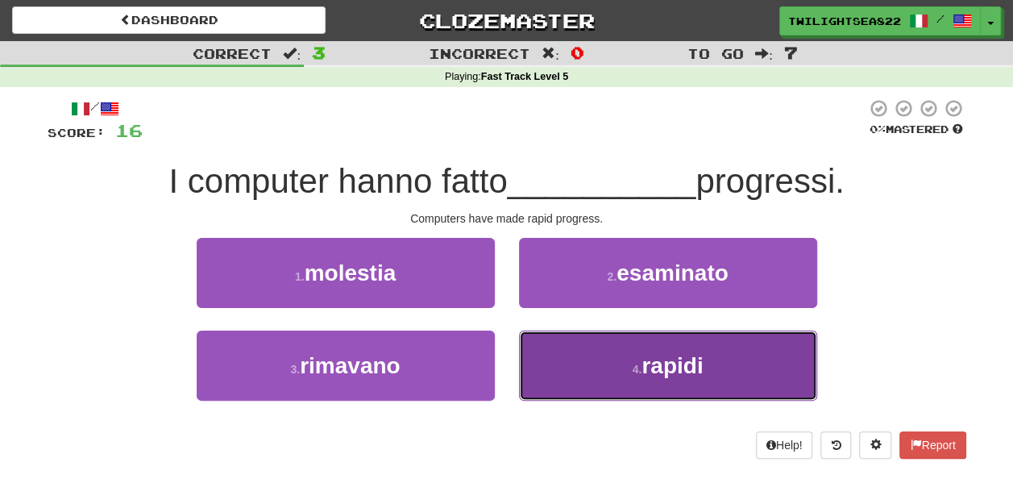
click at [601, 334] on button "4 . rapidi" at bounding box center [668, 366] width 298 height 70
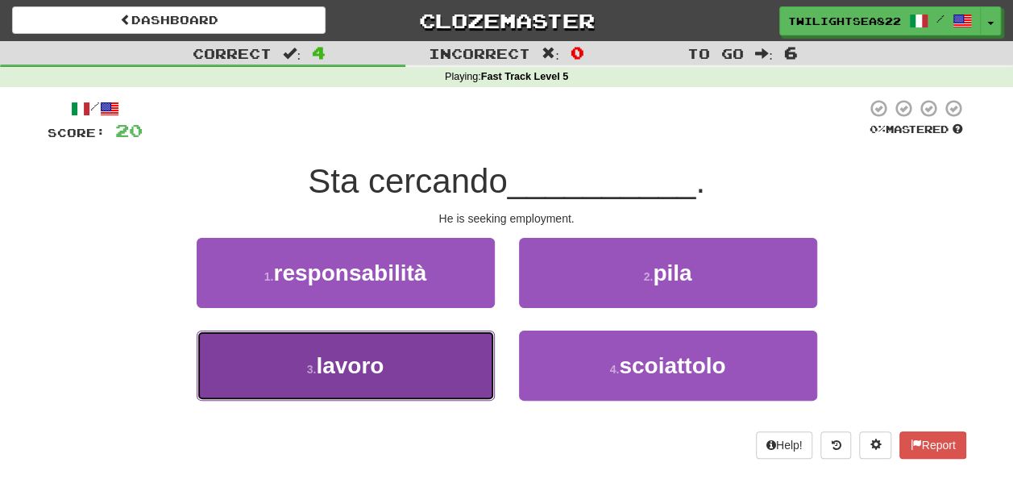
click at [393, 351] on button "3 . lavoro" at bounding box center [346, 366] width 298 height 70
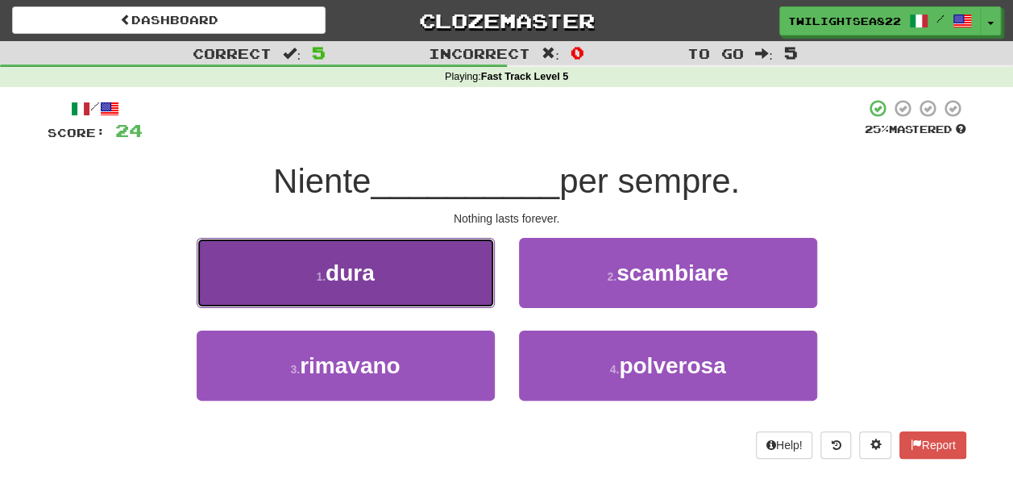
click at [360, 286] on button "1 . dura" at bounding box center [346, 273] width 298 height 70
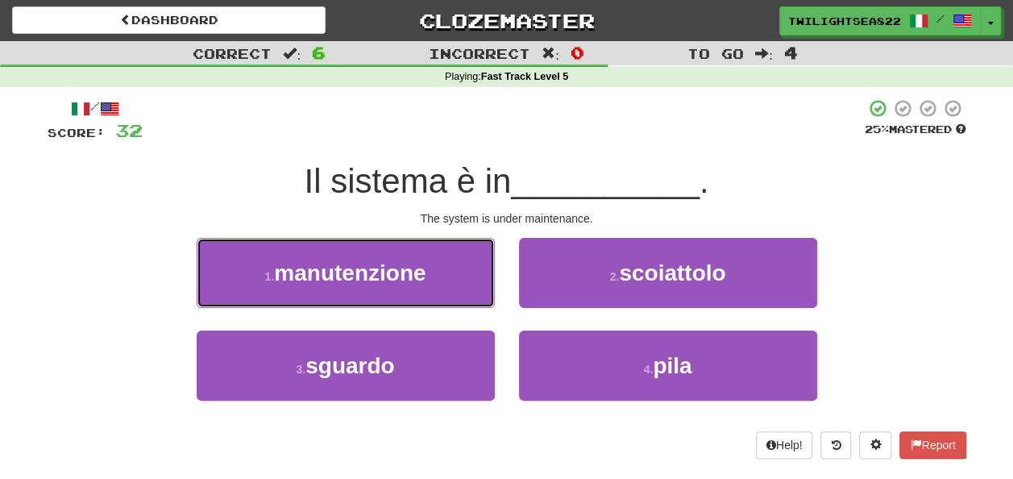
click at [360, 286] on button "1 . manutenzione" at bounding box center [346, 273] width 298 height 70
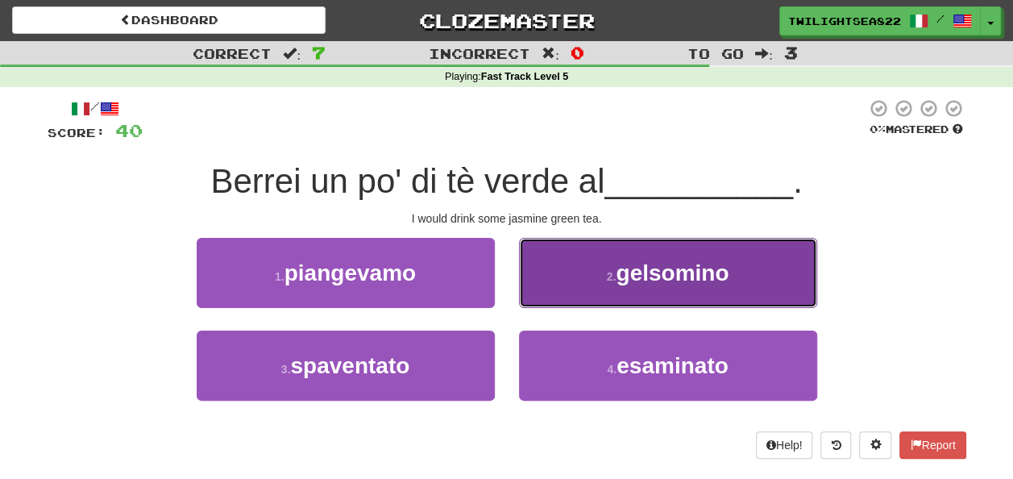
click at [584, 294] on button "2 . gelsomino" at bounding box center [668, 273] width 298 height 70
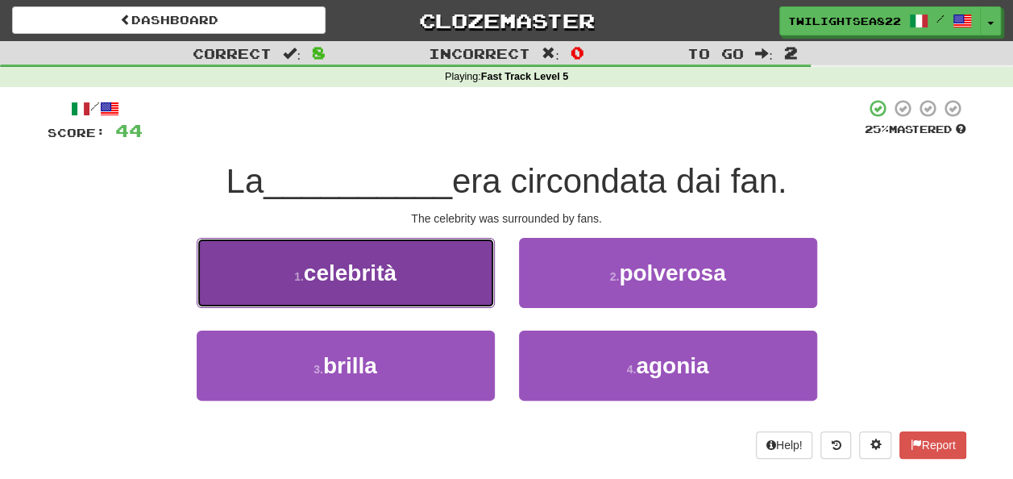
click at [457, 273] on button "1 . celebrità" at bounding box center [346, 273] width 298 height 70
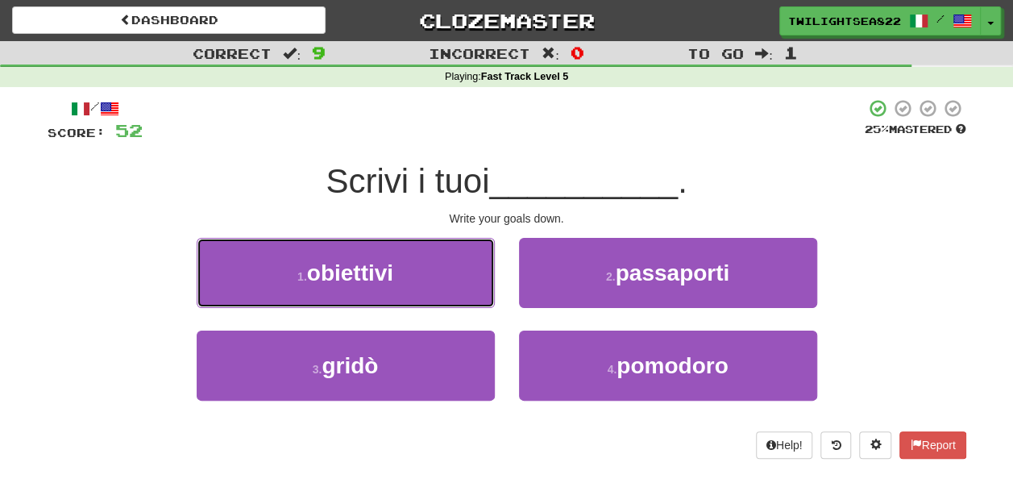
click at [457, 273] on button "1 . obiettivi" at bounding box center [346, 273] width 298 height 70
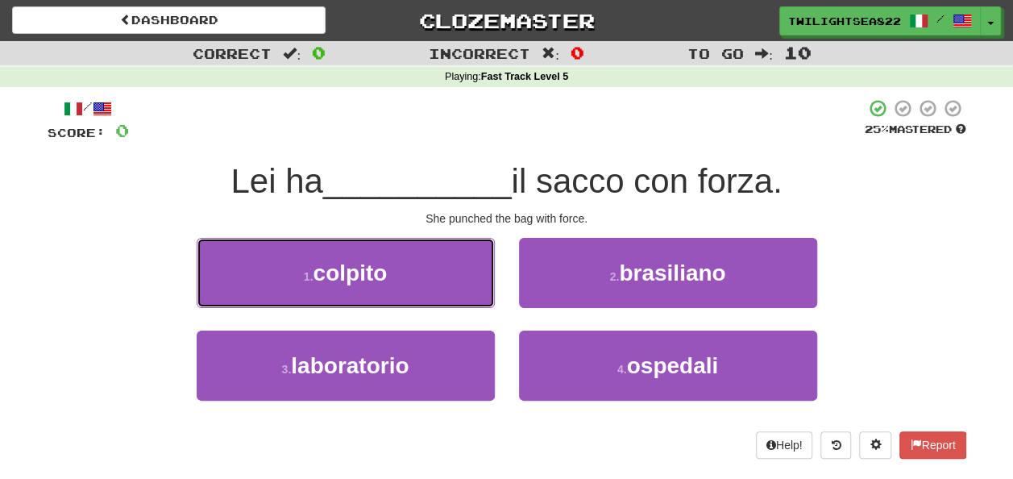
click at [457, 273] on button "1 . colpito" at bounding box center [346, 273] width 298 height 70
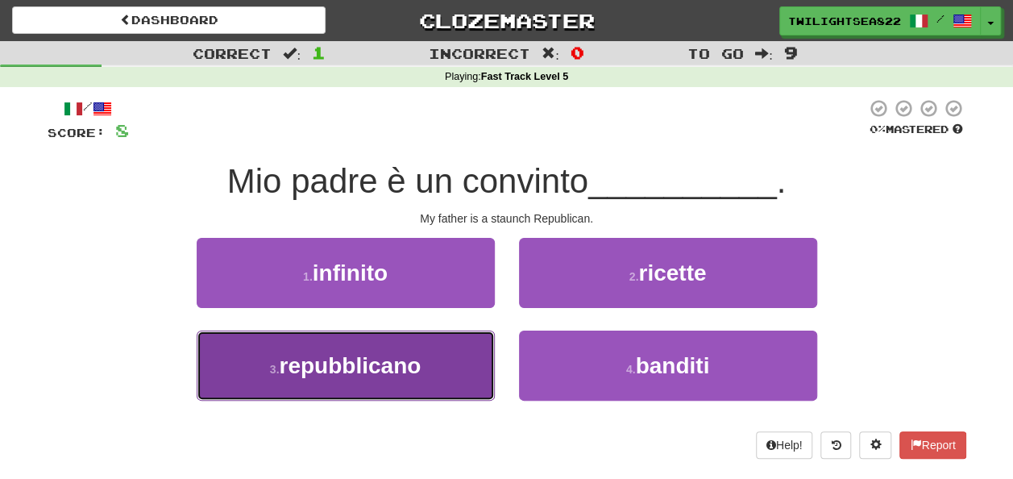
click at [431, 363] on button "3 . repubblicano" at bounding box center [346, 366] width 298 height 70
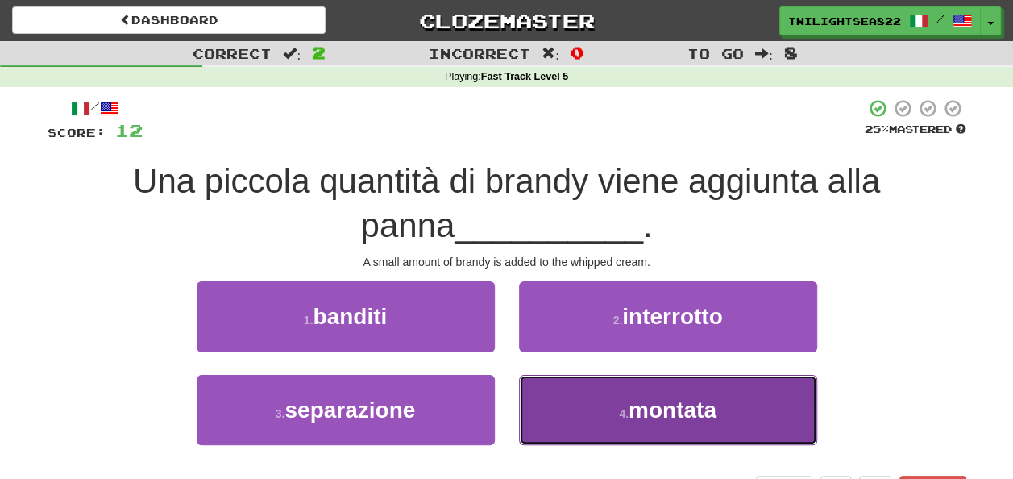
click at [550, 414] on button "4 . montata" at bounding box center [668, 410] width 298 height 70
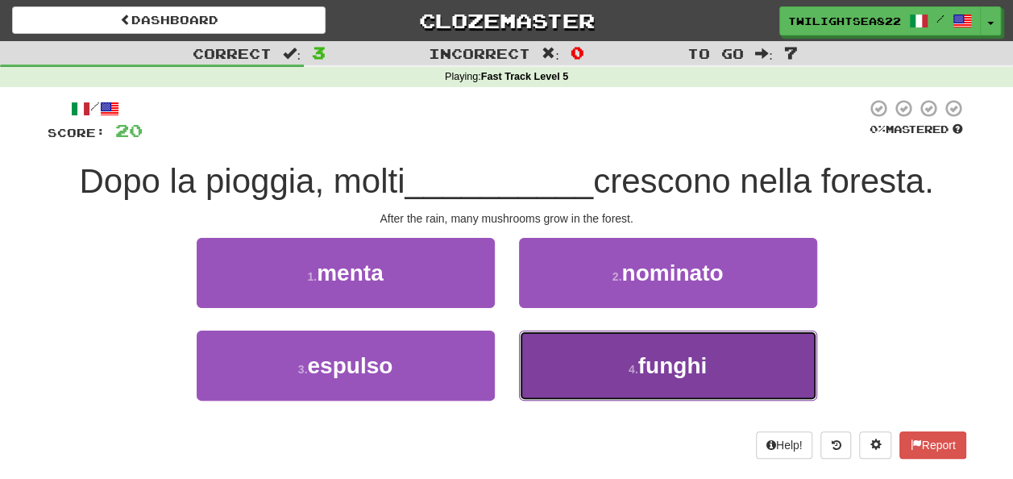
click at [594, 356] on button "4 . funghi" at bounding box center [668, 366] width 298 height 70
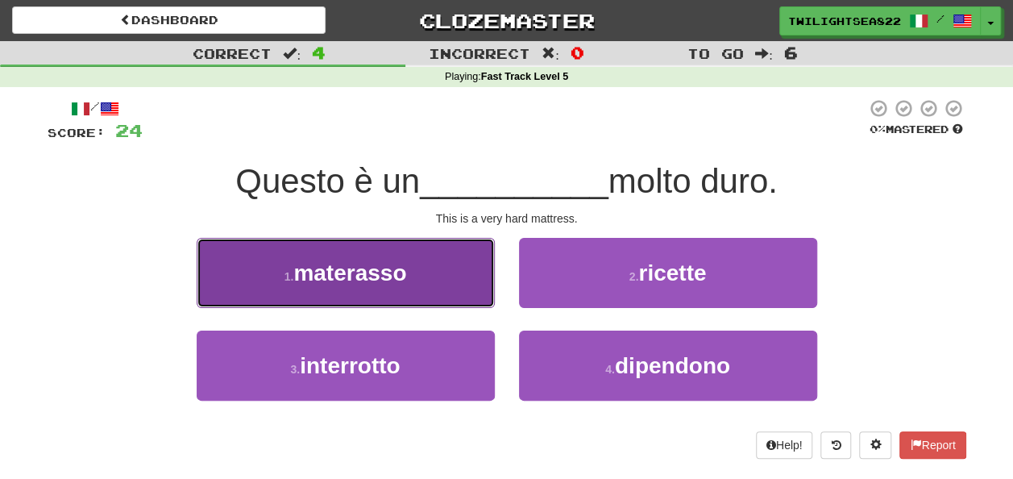
click at [418, 276] on button "1 . materasso" at bounding box center [346, 273] width 298 height 70
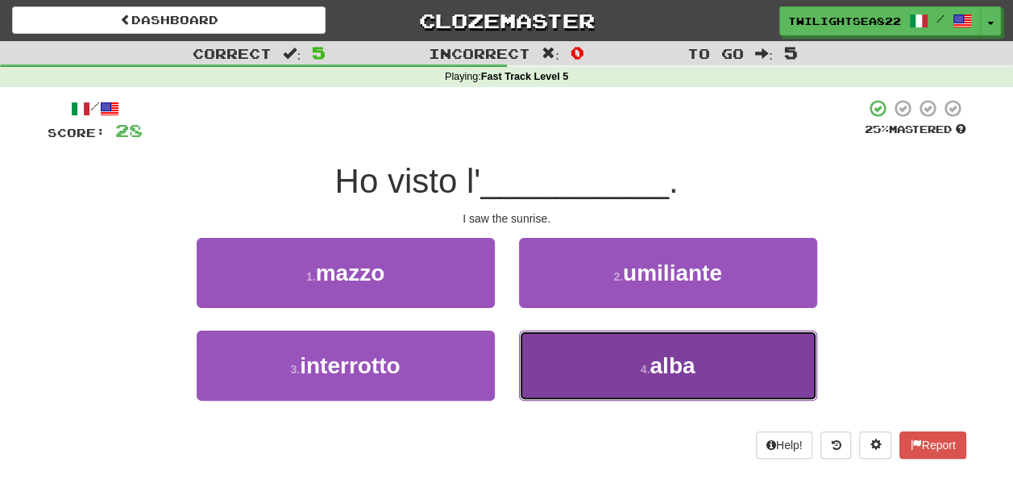
click at [580, 390] on button "4 . alba" at bounding box center [668, 366] width 298 height 70
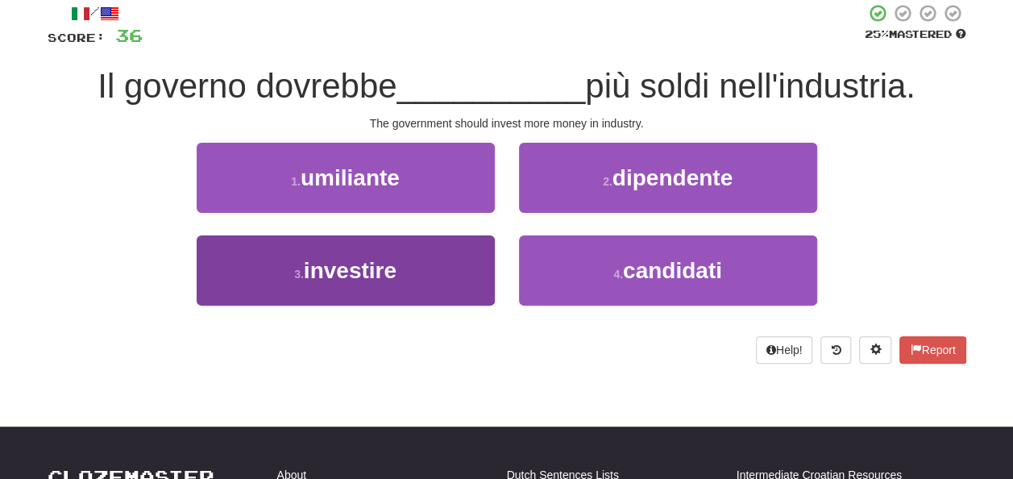
scroll to position [64, 0]
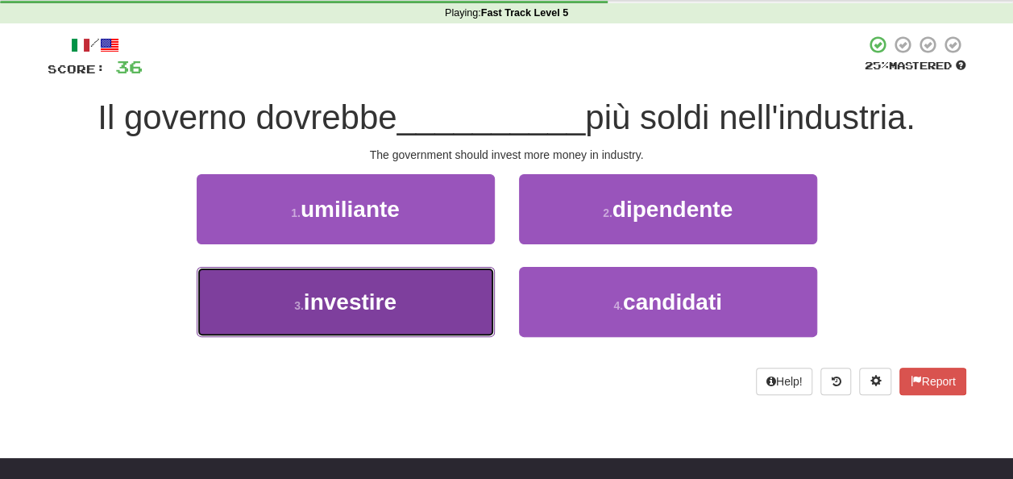
click at [455, 287] on button "3 . investire" at bounding box center [346, 302] width 298 height 70
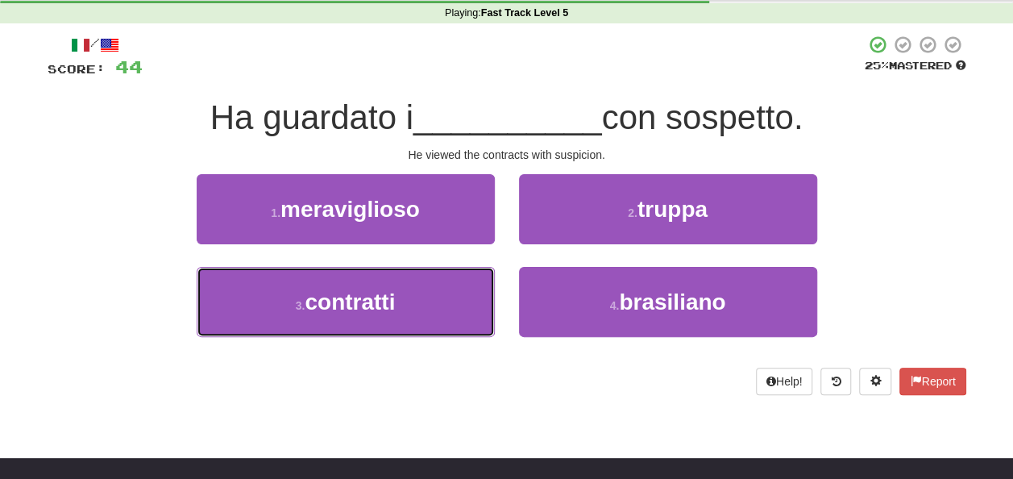
click at [455, 287] on button "3 . contratti" at bounding box center [346, 302] width 298 height 70
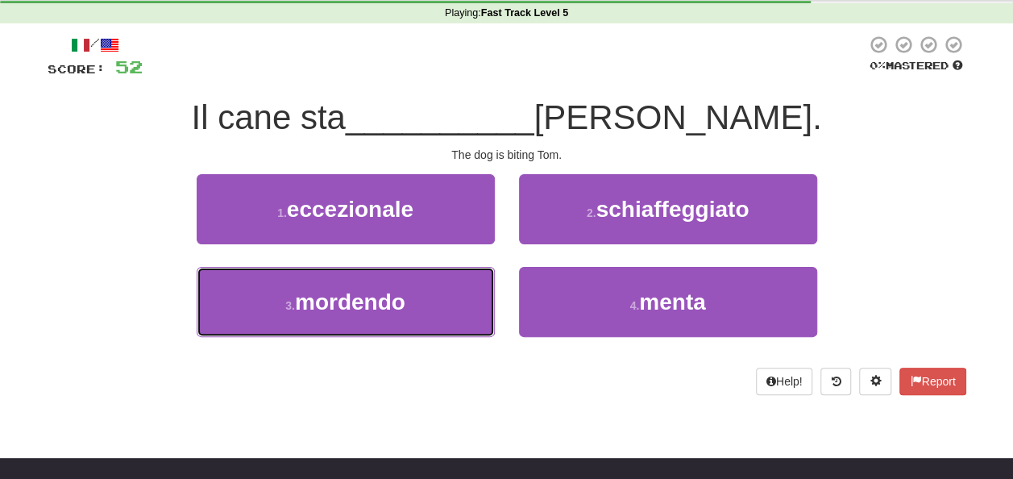
click at [455, 287] on button "3 . mordendo" at bounding box center [346, 302] width 298 height 70
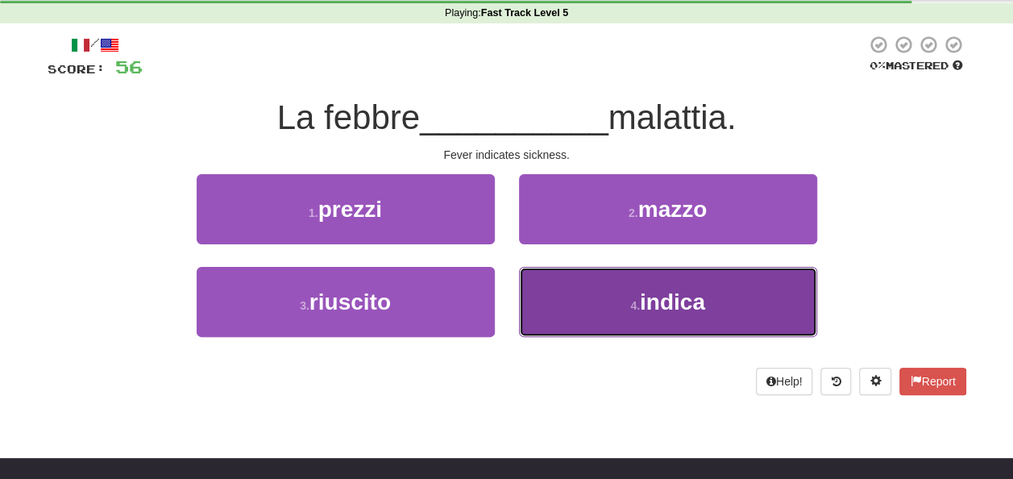
click at [564, 298] on button "4 . indica" at bounding box center [668, 302] width 298 height 70
